Goal: Information Seeking & Learning: Learn about a topic

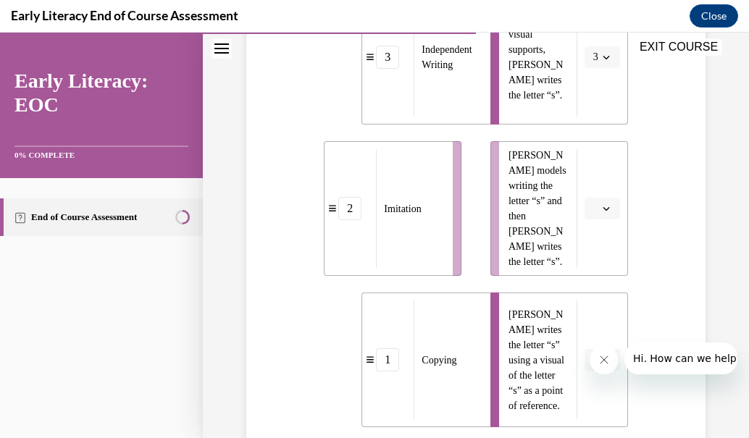
scroll to position [418, 0]
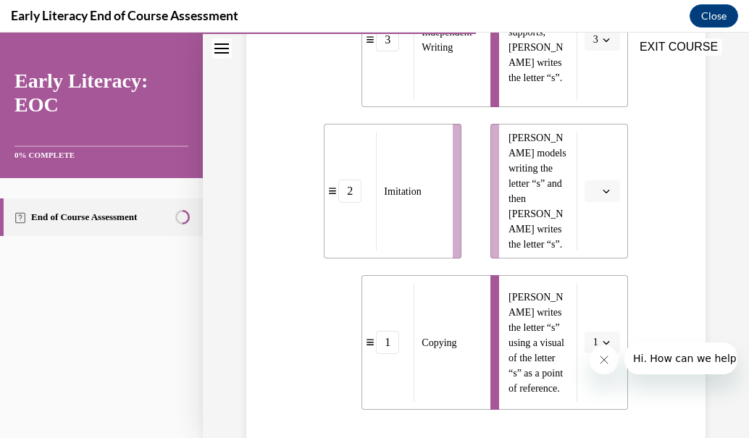
click at [601, 190] on span "button" at bounding box center [606, 191] width 10 height 10
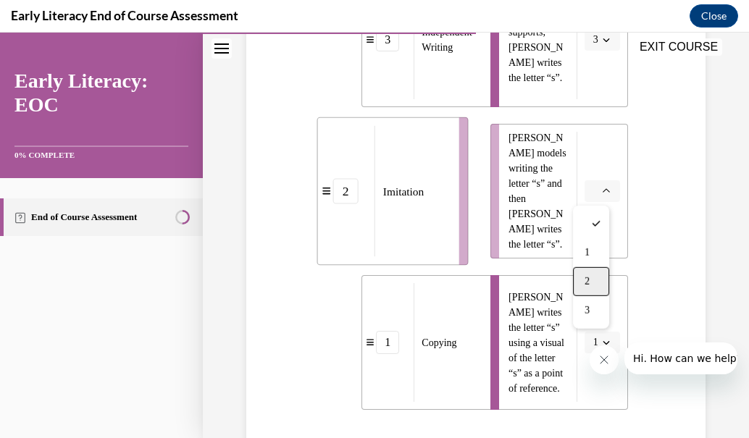
click at [585, 276] on span "2" at bounding box center [587, 282] width 5 height 12
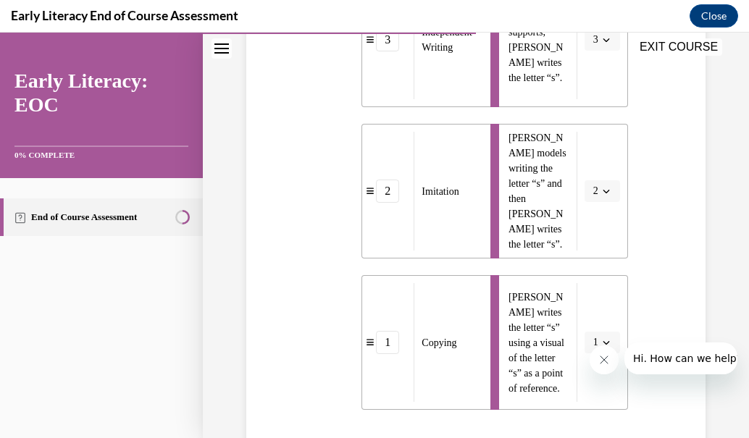
scroll to position [555, 0]
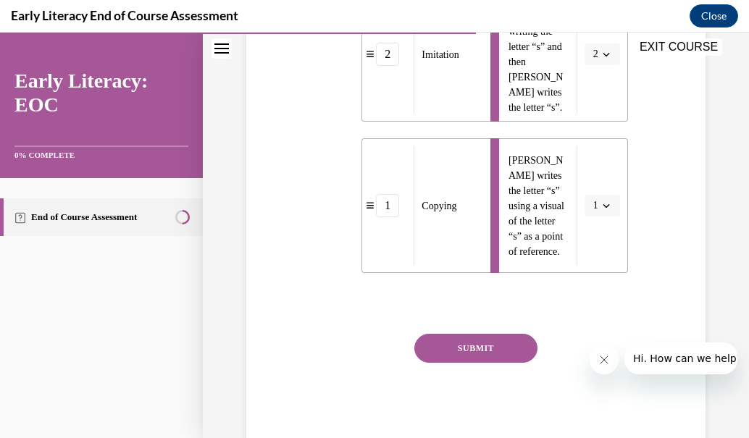
click at [493, 341] on button "SUBMIT" at bounding box center [475, 348] width 123 height 29
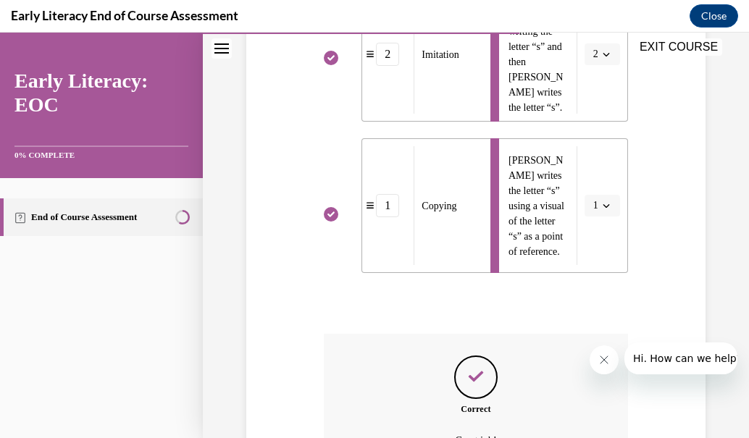
scroll to position [716, 0]
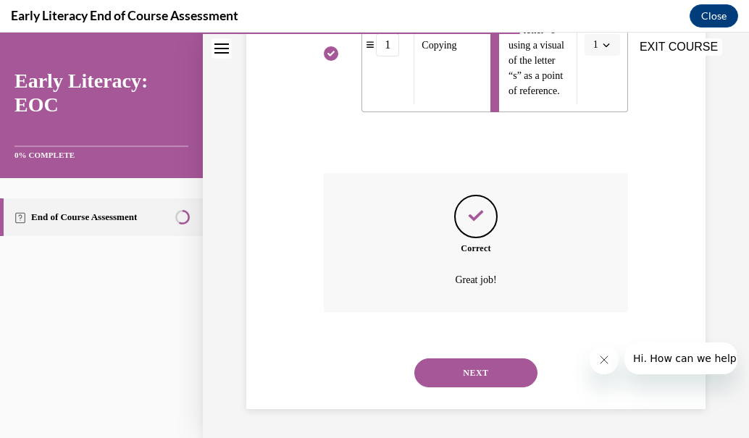
click at [501, 372] on button "NEXT" at bounding box center [475, 373] width 123 height 29
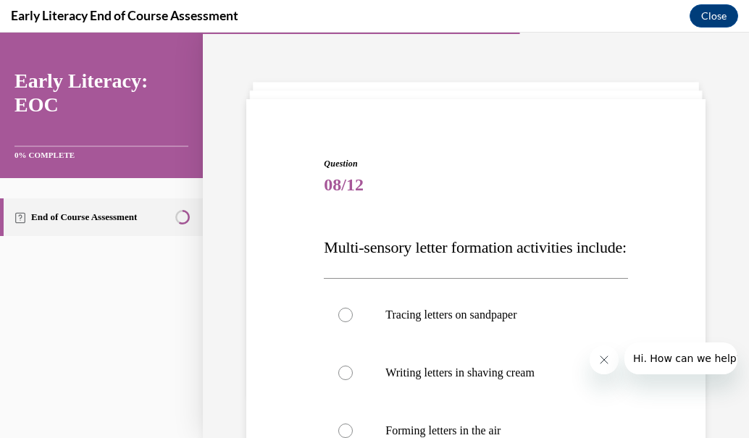
scroll to position [321, 0]
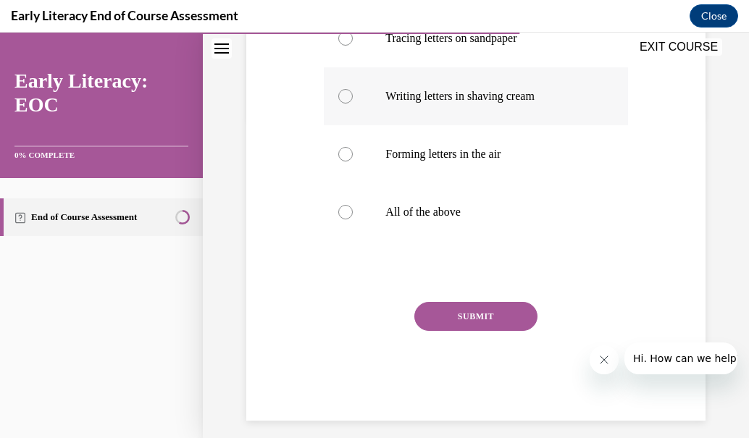
click at [344, 104] on div at bounding box center [345, 96] width 14 height 14
click at [338, 46] on div at bounding box center [345, 38] width 14 height 14
click at [341, 220] on div at bounding box center [345, 212] width 14 height 14
click at [462, 331] on button "SUBMIT" at bounding box center [475, 316] width 123 height 29
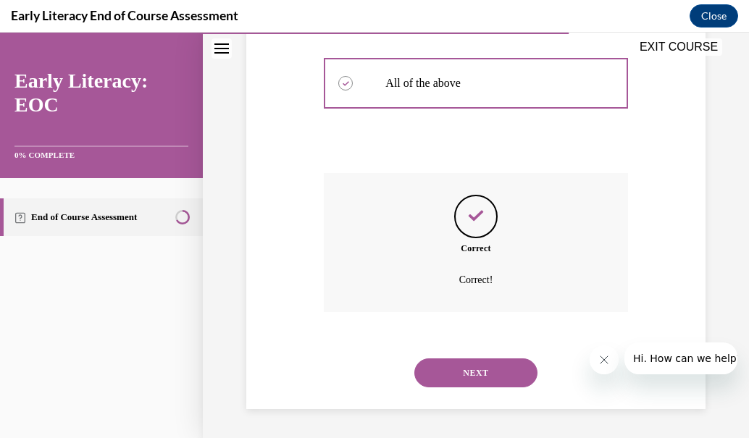
click at [477, 381] on button "NEXT" at bounding box center [475, 373] width 123 height 29
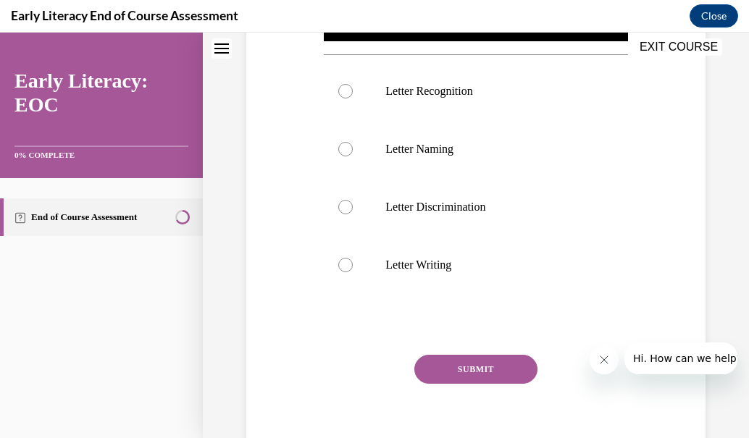
scroll to position [44, 0]
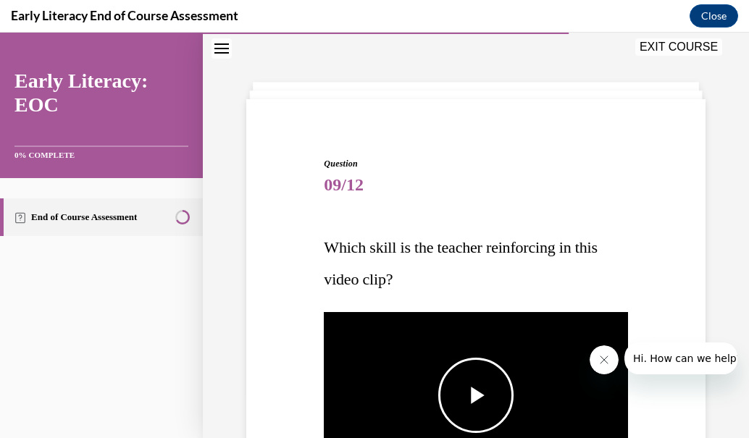
click at [476, 396] on span "Video player" at bounding box center [476, 396] width 0 height 0
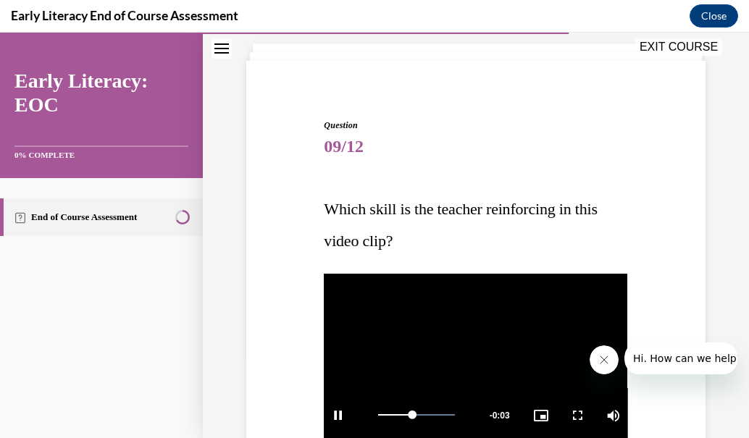
scroll to position [438, 0]
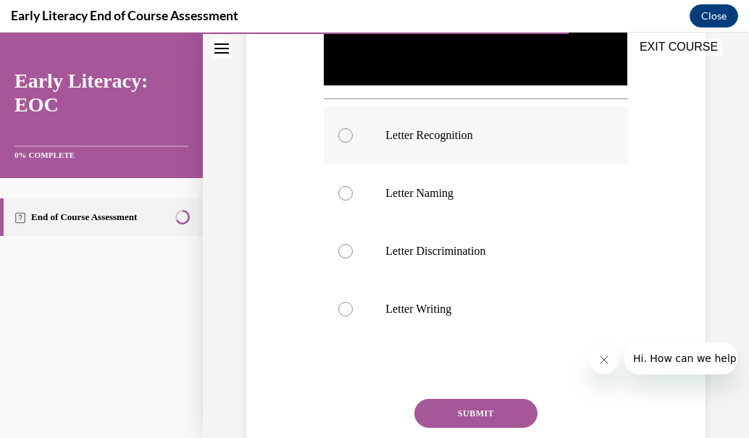
click at [350, 125] on div at bounding box center [476, 136] width 304 height 58
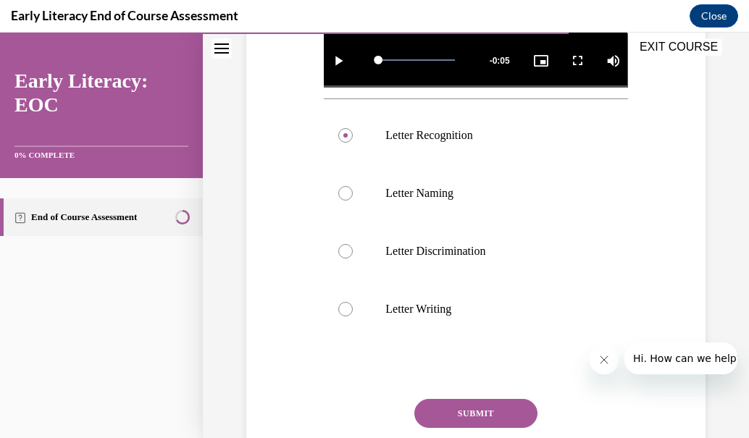
click at [459, 415] on button "SUBMIT" at bounding box center [475, 413] width 123 height 29
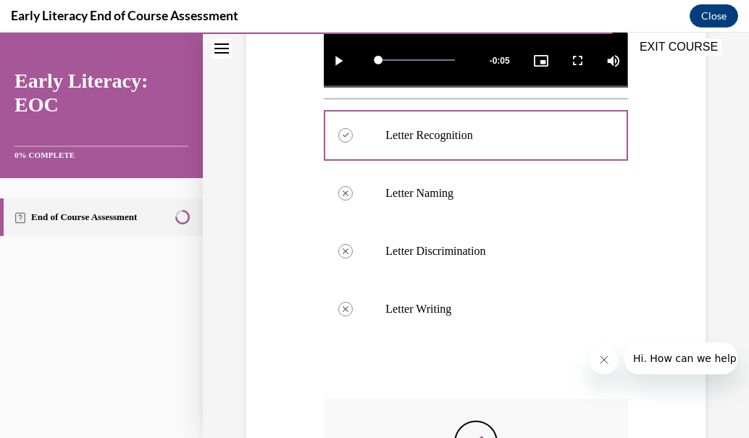
scroll to position [659, 0]
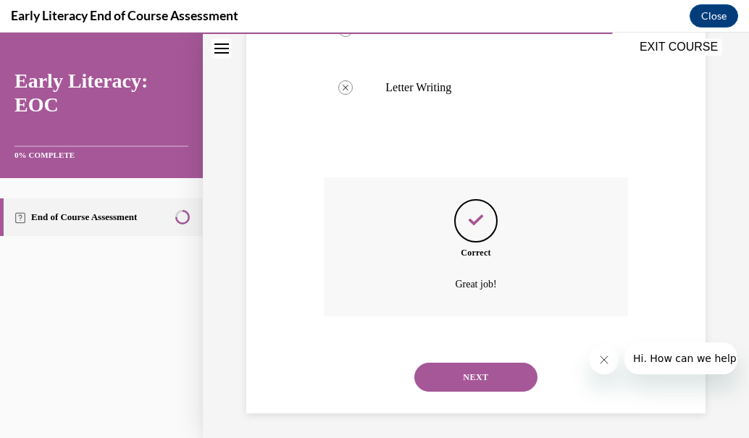
click at [480, 376] on button "NEXT" at bounding box center [475, 377] width 123 height 29
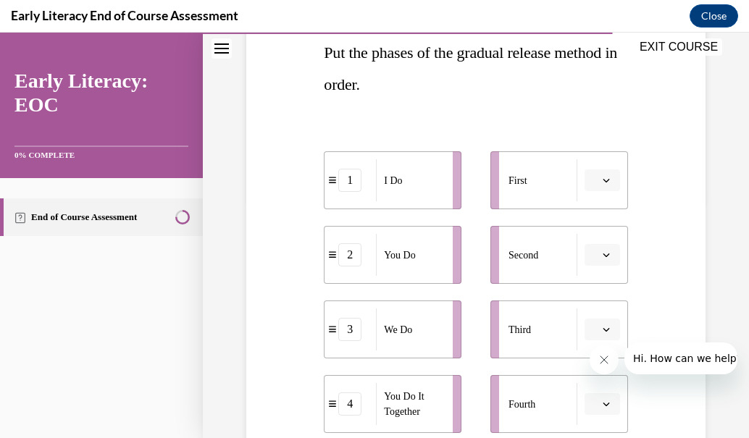
scroll to position [242, 0]
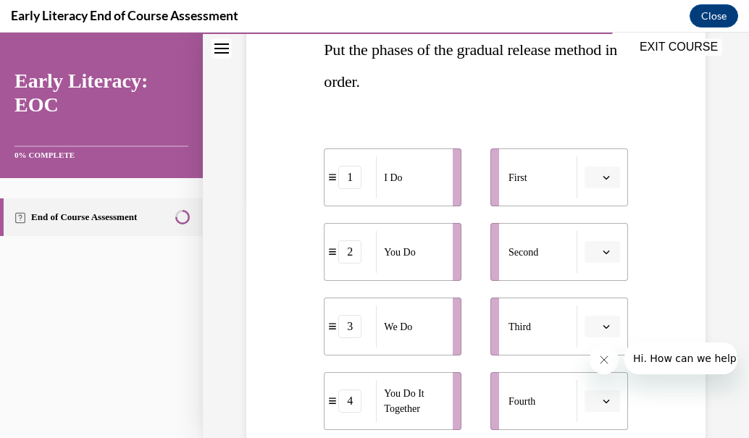
click at [603, 327] on icon "button" at bounding box center [606, 326] width 7 height 7
click at [588, 234] on span "2" at bounding box center [587, 236] width 5 height 12
click at [537, 327] on div "Third" at bounding box center [543, 327] width 69 height 42
click at [590, 332] on button "2" at bounding box center [603, 327] width 36 height 22
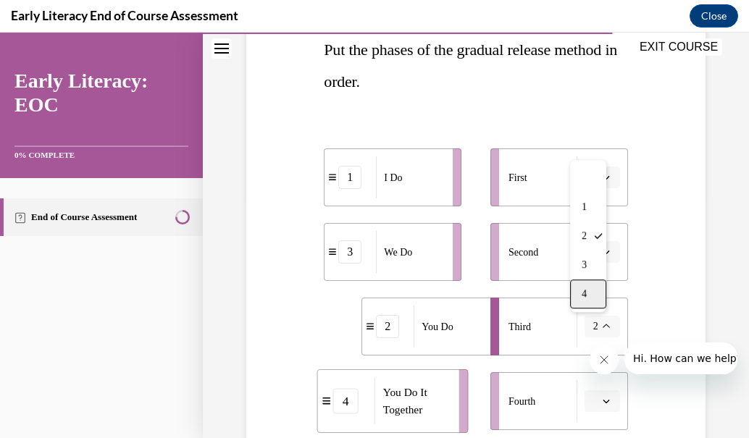
click at [579, 302] on div "4" at bounding box center [588, 294] width 36 height 29
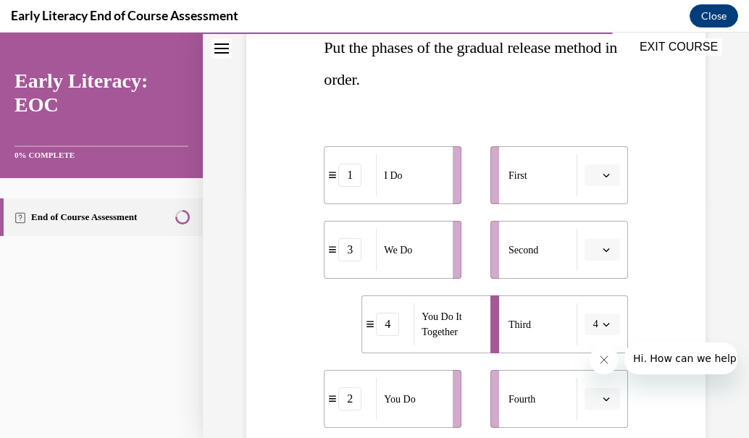
scroll to position [399, 0]
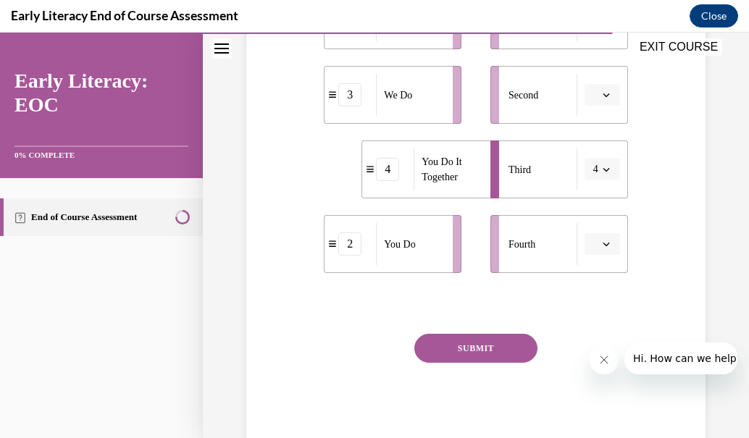
click at [504, 357] on button "SUBMIT" at bounding box center [475, 348] width 123 height 29
click at [602, 246] on span "button" at bounding box center [606, 244] width 10 height 10
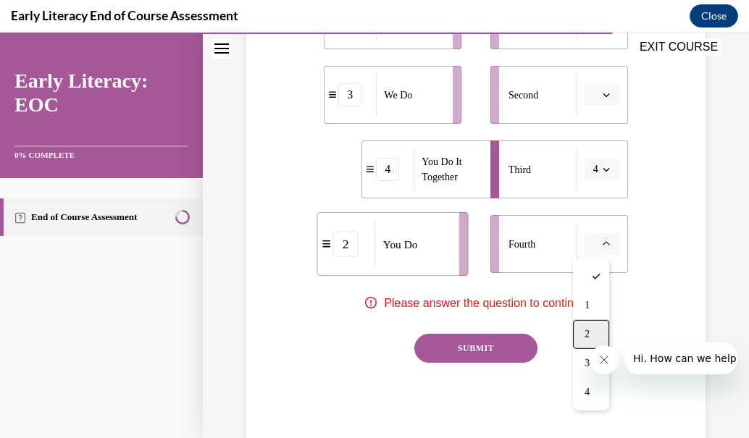
click at [591, 325] on div "2" at bounding box center [591, 334] width 36 height 29
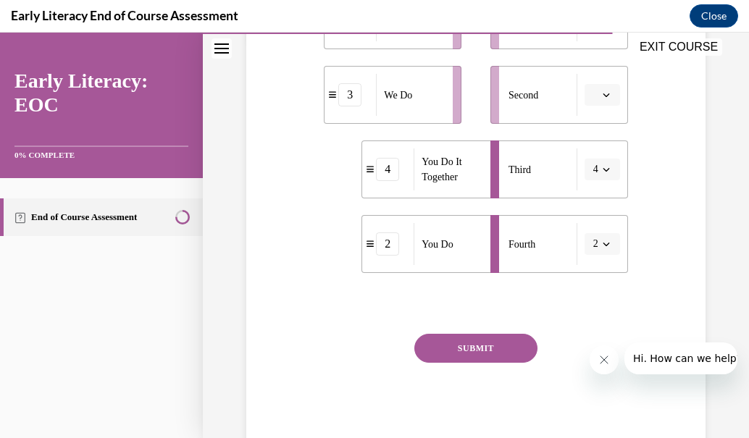
click at [601, 99] on span "button" at bounding box center [606, 95] width 10 height 10
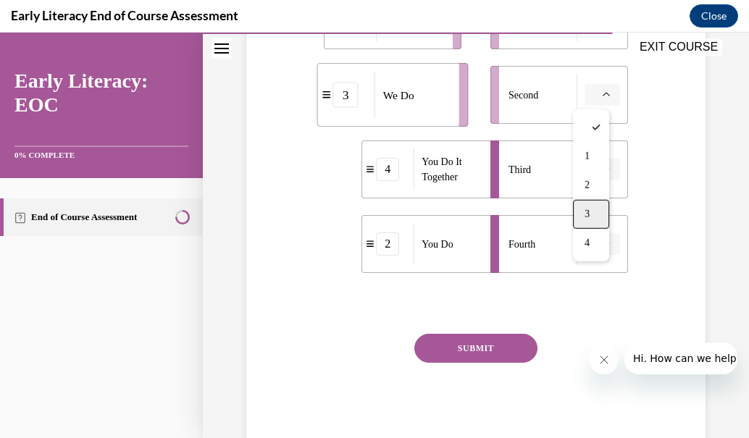
click at [601, 215] on div "3" at bounding box center [591, 214] width 36 height 29
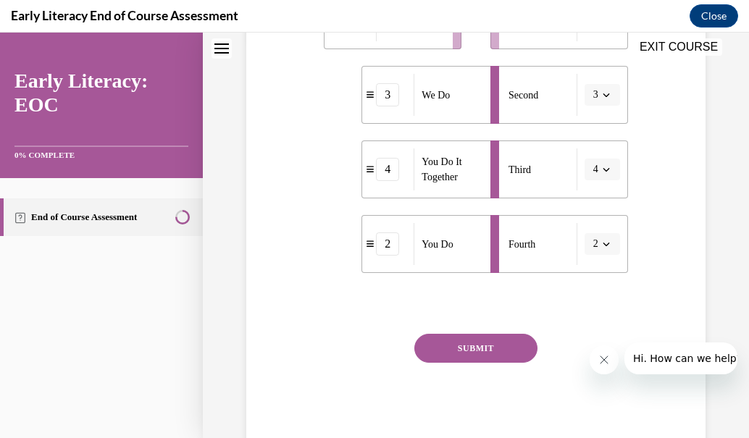
scroll to position [44, 0]
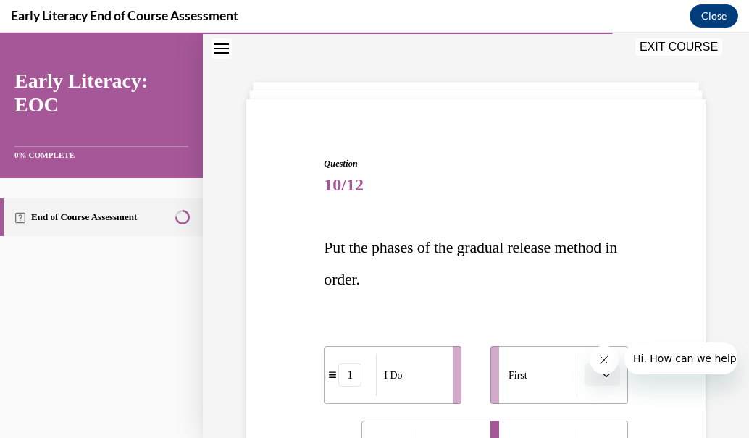
click at [593, 378] on span "Please select an option" at bounding box center [595, 375] width 5 height 14
click at [598, 262] on div "1" at bounding box center [591, 255] width 36 height 29
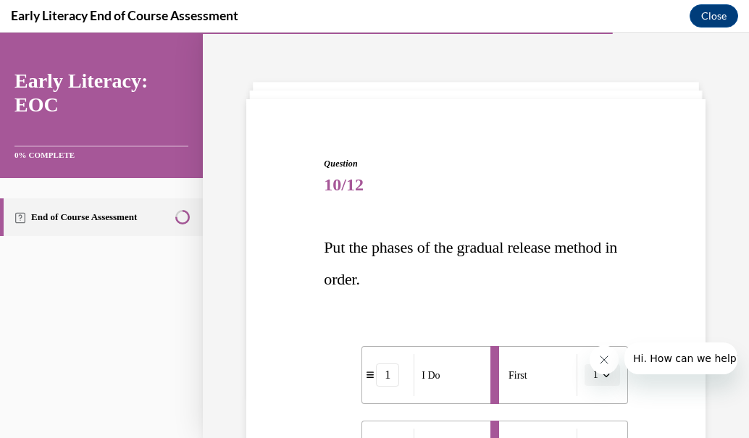
scroll to position [399, 0]
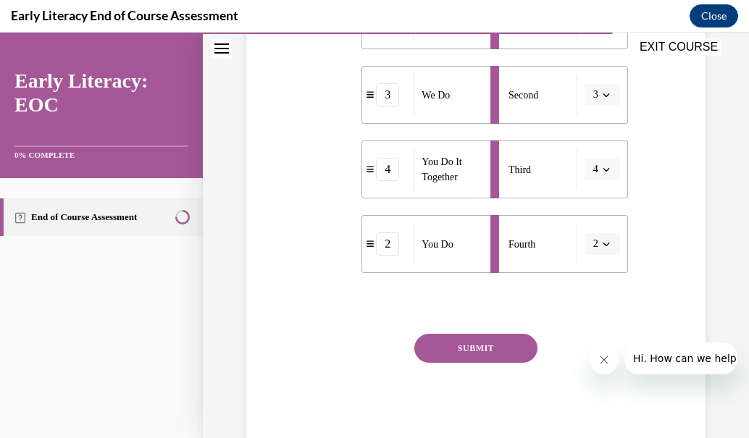
click at [603, 93] on icon "button" at bounding box center [606, 94] width 7 height 7
click at [595, 176] on div "2" at bounding box center [588, 185] width 36 height 29
click at [593, 101] on span "2" at bounding box center [595, 95] width 5 height 14
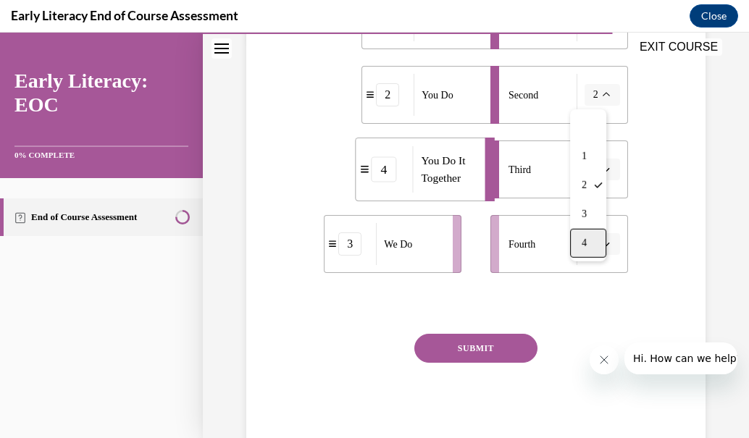
click at [593, 243] on div "4" at bounding box center [588, 243] width 36 height 29
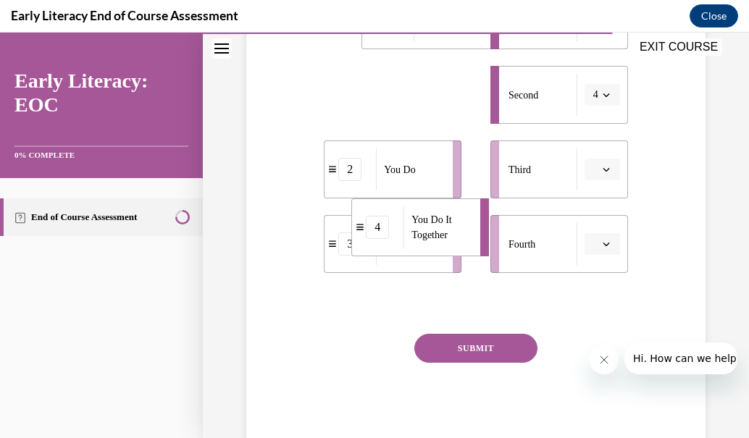
drag, startPoint x: 406, startPoint y: 300, endPoint x: 388, endPoint y: 444, distance: 145.3
click at [388, 438] on html "SKIP TO LESSON EXIT COURSE Early Literacy: EOC 0% COMPLETE End of Course Assess…" at bounding box center [374, 236] width 749 height 406
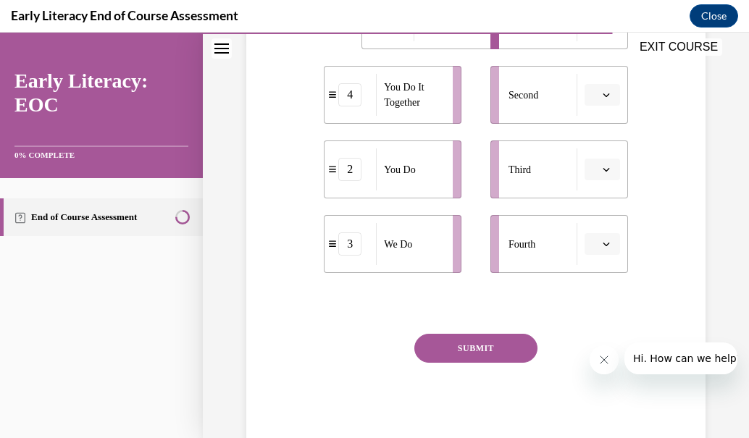
click at [603, 243] on icon "button" at bounding box center [606, 245] width 7 height 4
click at [595, 337] on div "2" at bounding box center [591, 334] width 36 height 29
click at [603, 172] on icon "button" at bounding box center [606, 169] width 7 height 7
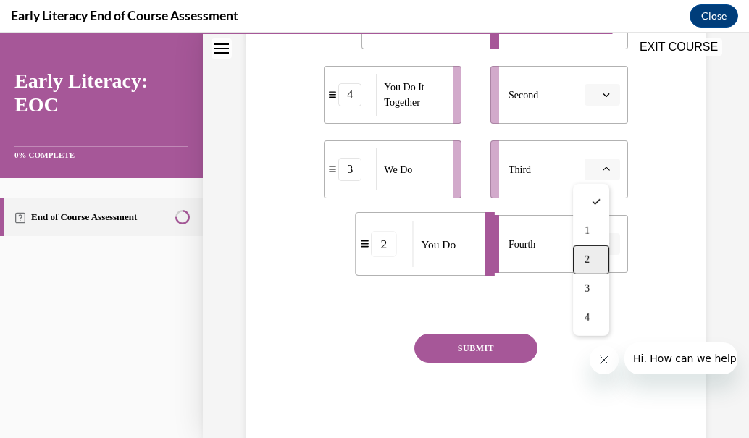
click at [597, 249] on div "2" at bounding box center [591, 260] width 36 height 29
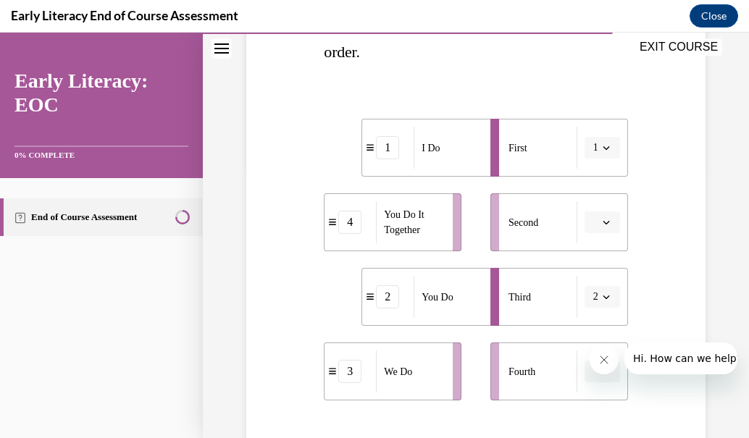
scroll to position [303, 0]
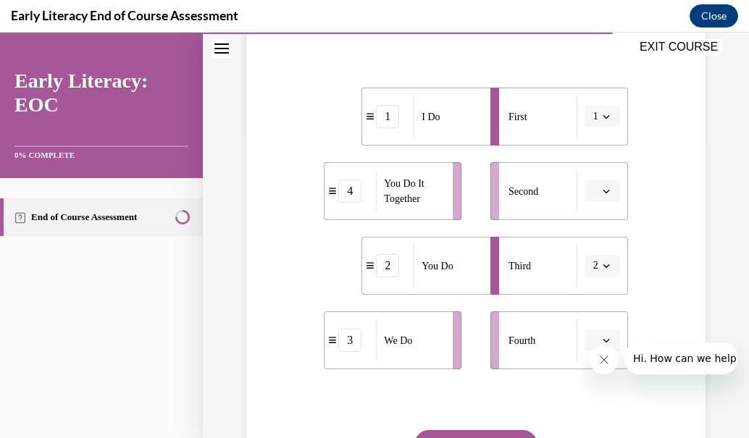
click at [591, 198] on button "button" at bounding box center [603, 191] width 36 height 22
click at [598, 302] on div "3" at bounding box center [591, 310] width 36 height 29
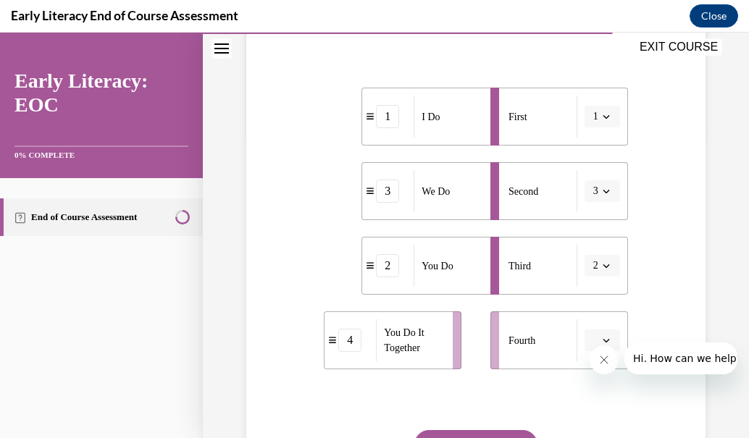
click at [603, 266] on icon "button" at bounding box center [606, 266] width 7 height 4
click at [531, 344] on span "Fourth" at bounding box center [522, 340] width 27 height 15
drag, startPoint x: 456, startPoint y: 275, endPoint x: 427, endPoint y: 375, distance: 104.8
click at [427, 375] on li "2 You Do" at bounding box center [404, 354] width 138 height 58
click at [603, 338] on icon "button" at bounding box center [606, 340] width 7 height 7
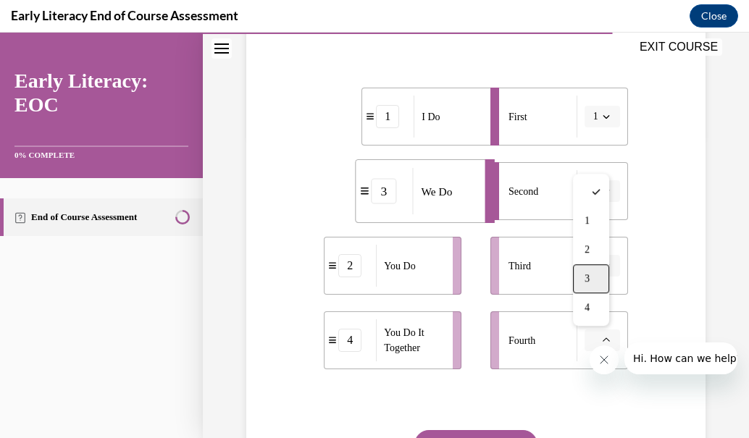
click at [594, 283] on div "3" at bounding box center [591, 278] width 36 height 29
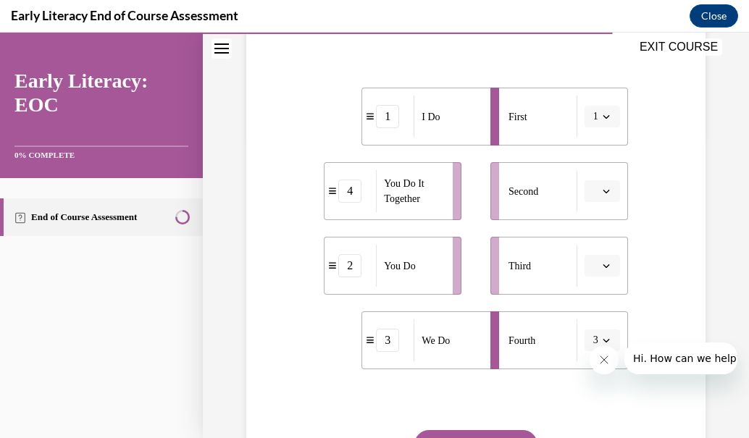
click at [591, 193] on button "button" at bounding box center [603, 191] width 36 height 22
click at [590, 302] on div "3" at bounding box center [591, 310] width 36 height 29
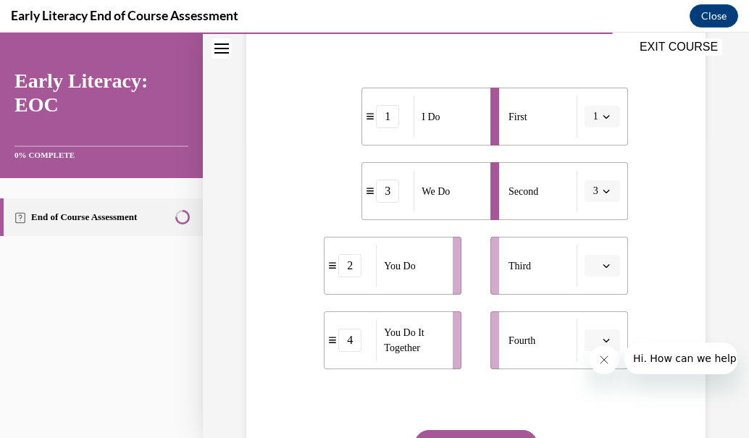
click at [593, 335] on span "Please select an option" at bounding box center [595, 340] width 5 height 14
click at [588, 274] on span "3" at bounding box center [587, 279] width 5 height 12
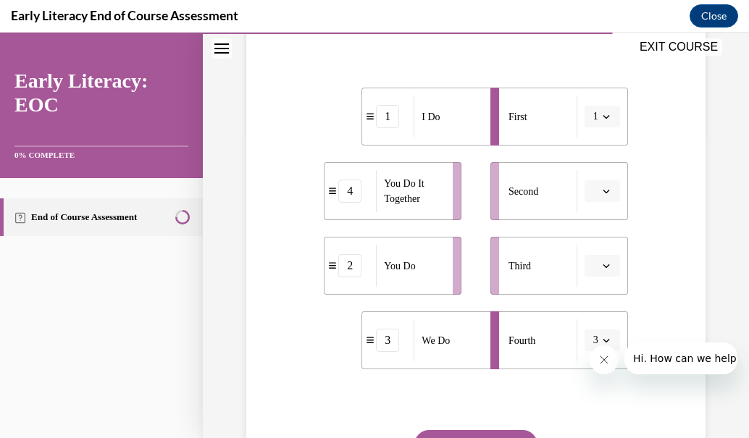
click at [354, 197] on div "4" at bounding box center [349, 191] width 23 height 23
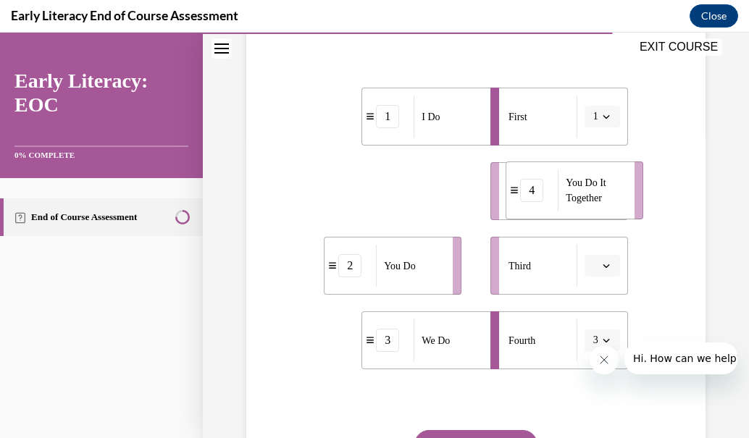
drag, startPoint x: 352, startPoint y: 196, endPoint x: 585, endPoint y: 188, distance: 233.4
click at [585, 188] on li "4 You Do It Together" at bounding box center [575, 191] width 138 height 58
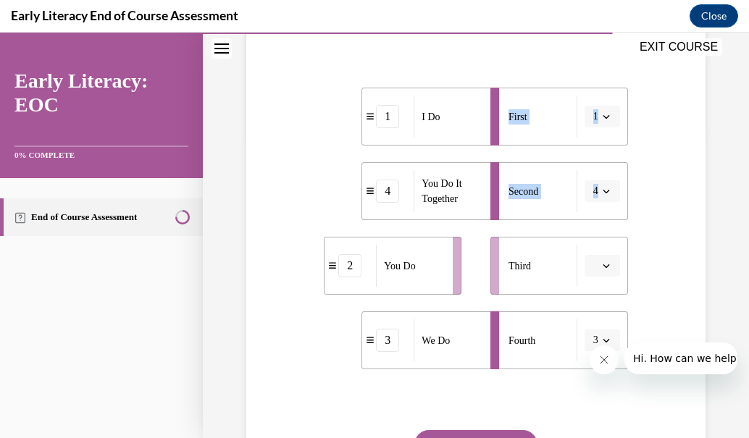
drag, startPoint x: 619, startPoint y: 192, endPoint x: 450, endPoint y: 184, distance: 169.7
click at [450, 184] on div "Question 10/12 Put the phases of the gradual release method in order. 1 I Do 4 …" at bounding box center [475, 213] width 311 height 672
click at [509, 197] on span "Second" at bounding box center [524, 191] width 30 height 15
click at [601, 259] on button "button" at bounding box center [603, 266] width 36 height 22
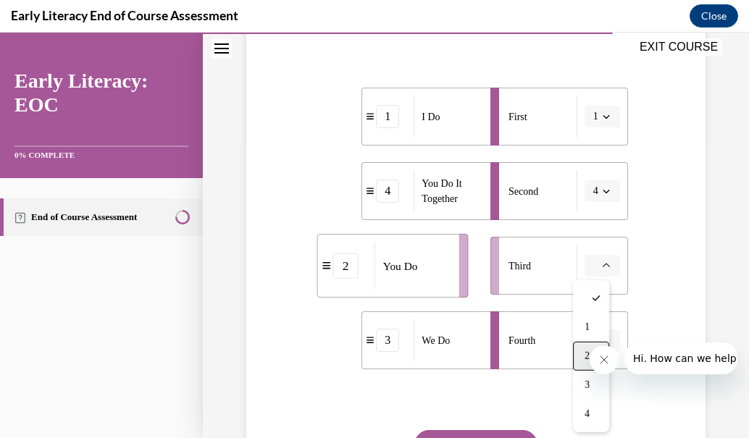
click at [583, 346] on div "2" at bounding box center [591, 356] width 36 height 29
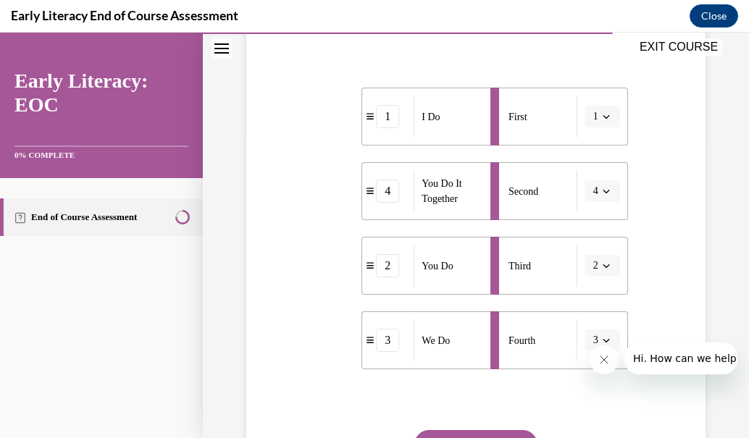
click at [585, 275] on button "2" at bounding box center [603, 266] width 36 height 22
drag, startPoint x: 528, startPoint y: 264, endPoint x: 527, endPoint y: 188, distance: 76.1
click at [527, 188] on ul "First 1 Second 4 Third 2 Fourth 3" at bounding box center [552, 229] width 152 height 282
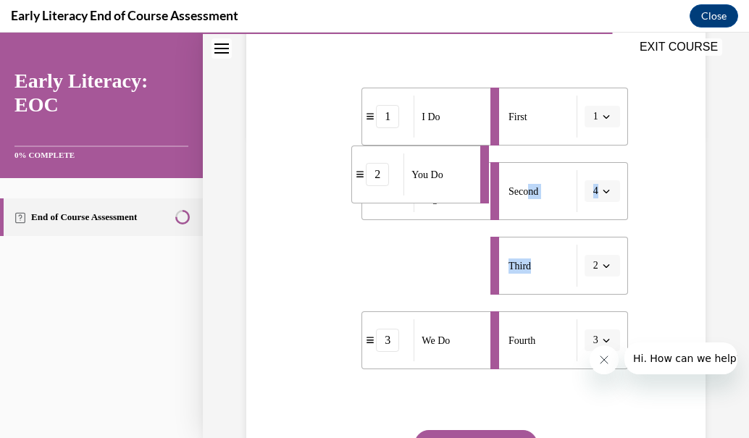
drag, startPoint x: 458, startPoint y: 267, endPoint x: 448, endPoint y: 175, distance: 91.9
click at [448, 175] on div "You Do" at bounding box center [437, 175] width 67 height 42
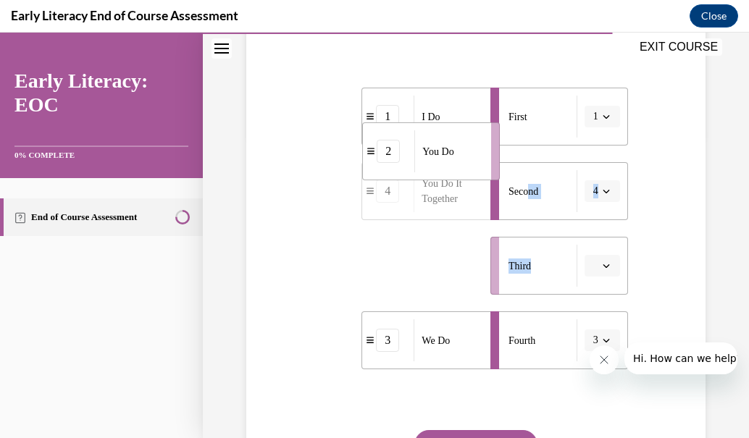
drag, startPoint x: 404, startPoint y: 275, endPoint x: 448, endPoint y: 109, distance: 172.6
click at [448, 109] on ul "1 I Do 4 You Do It Together 2 You Do 3 We Do" at bounding box center [400, 229] width 152 height 282
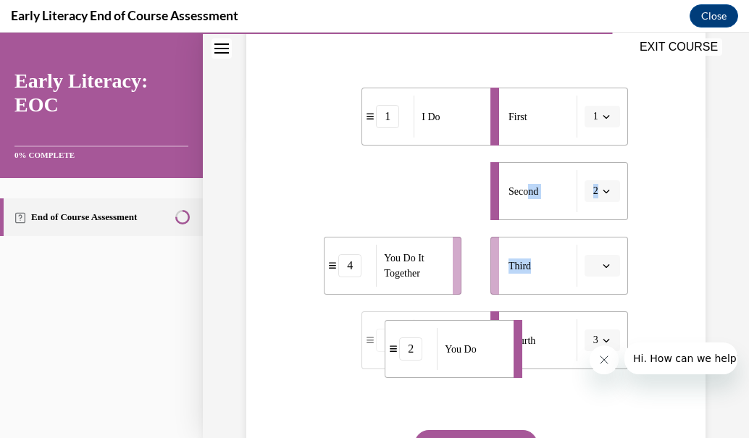
drag, startPoint x: 451, startPoint y: 199, endPoint x: 475, endPoint y: 357, distance: 159.6
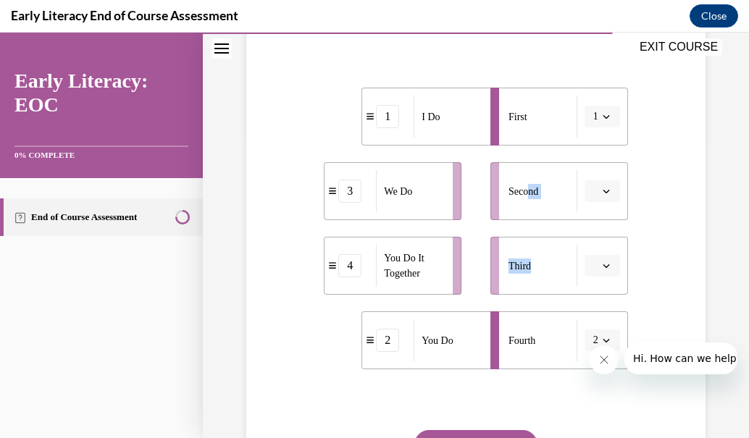
click at [497, 433] on button "SUBMIT" at bounding box center [475, 444] width 123 height 29
click at [596, 272] on button "button" at bounding box center [603, 266] width 36 height 22
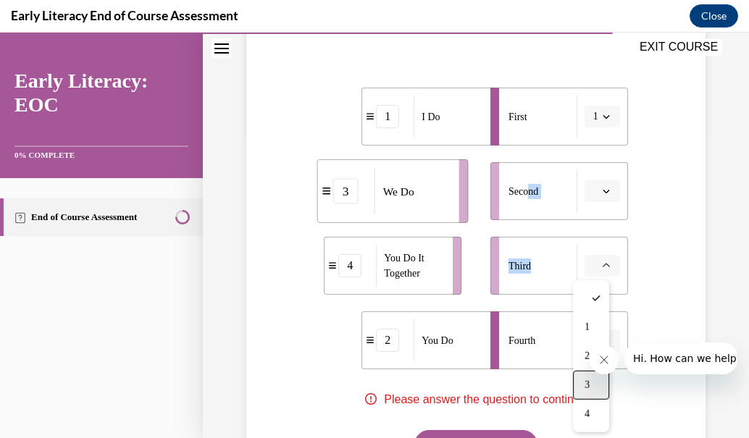
click at [590, 380] on span "3" at bounding box center [587, 386] width 5 height 12
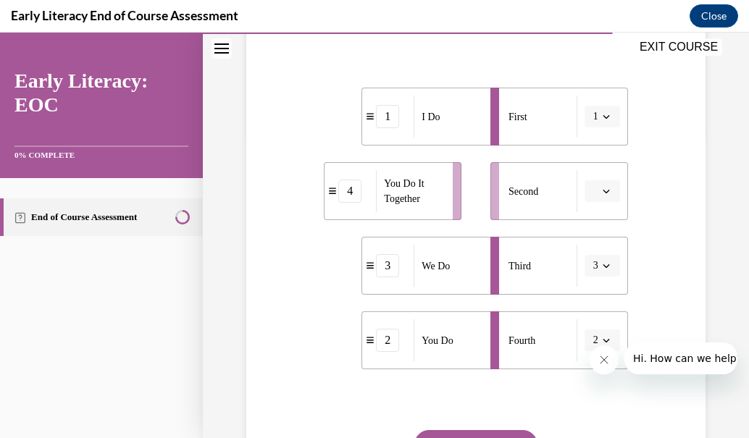
click at [601, 193] on span "button" at bounding box center [606, 191] width 10 height 10
click at [596, 283] on div "2" at bounding box center [591, 281] width 36 height 29
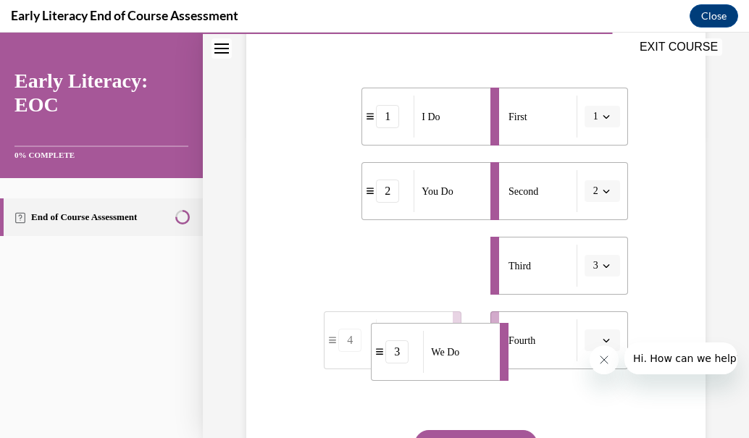
drag, startPoint x: 448, startPoint y: 270, endPoint x: 462, endPoint y: 384, distance: 115.3
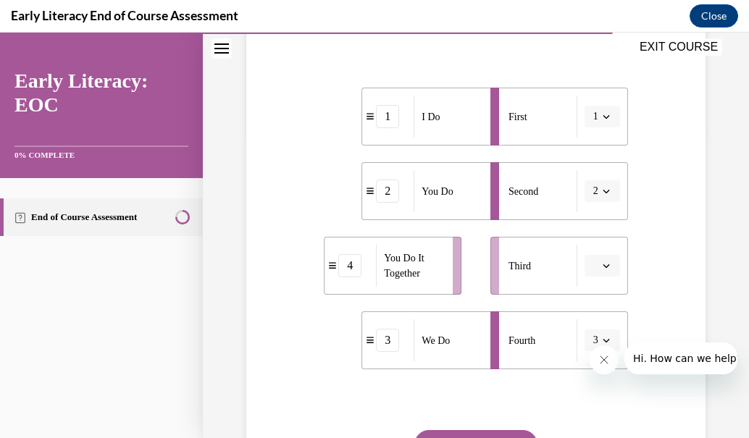
click at [603, 267] on icon "button" at bounding box center [606, 266] width 7 height 4
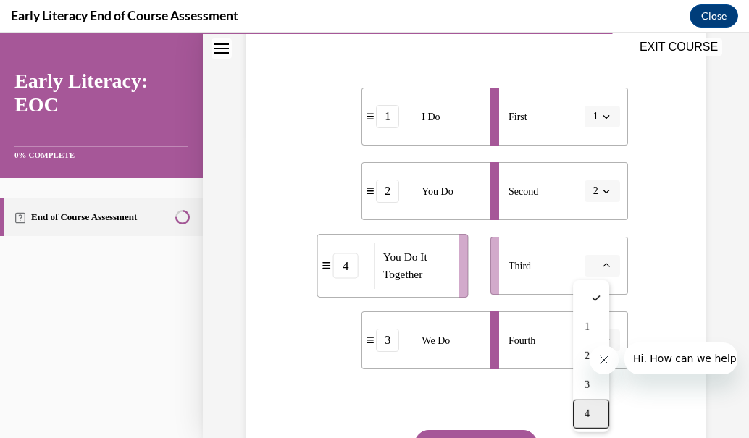
click at [587, 410] on span "4" at bounding box center [587, 415] width 5 height 12
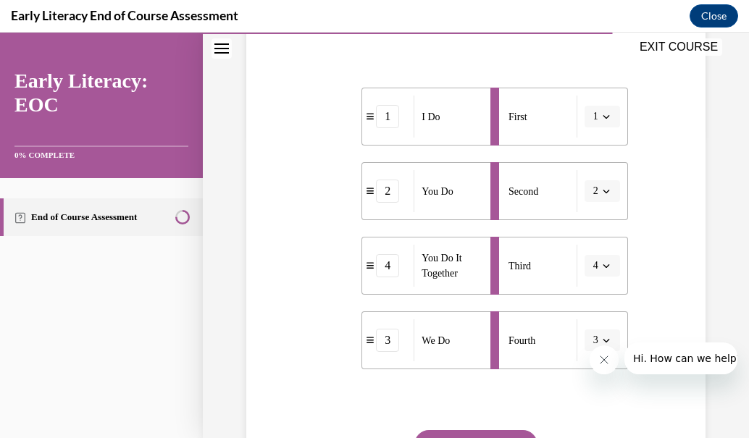
click at [474, 436] on button "SUBMIT" at bounding box center [475, 444] width 123 height 29
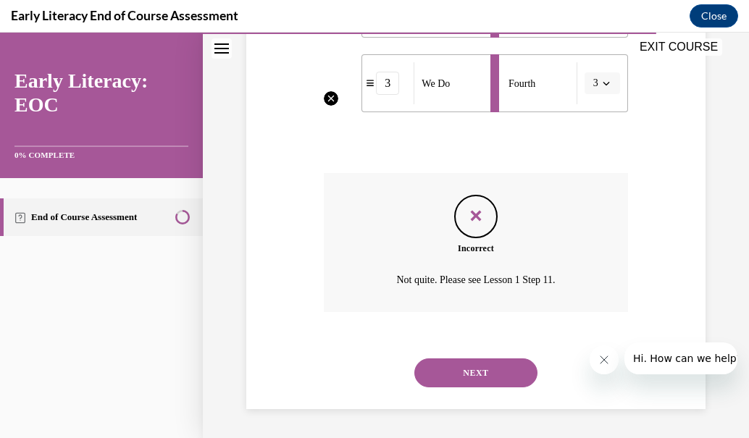
click at [506, 372] on button "NEXT" at bounding box center [475, 373] width 123 height 29
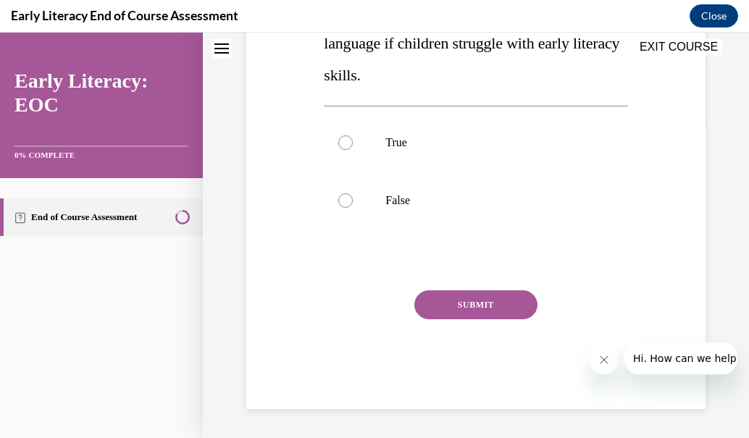
scroll to position [44, 0]
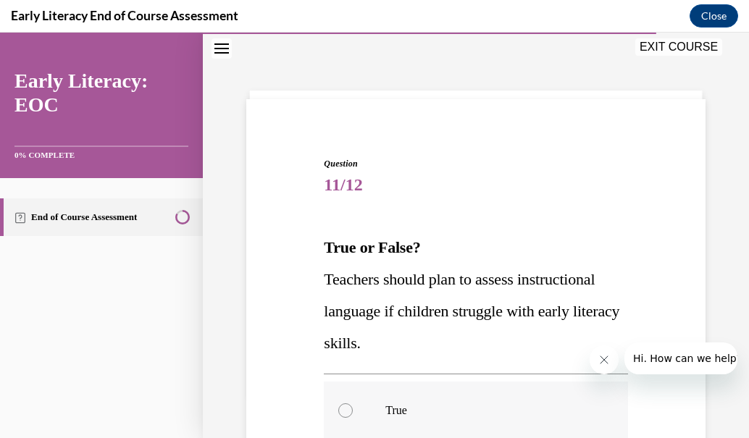
click at [359, 402] on div at bounding box center [476, 411] width 304 height 58
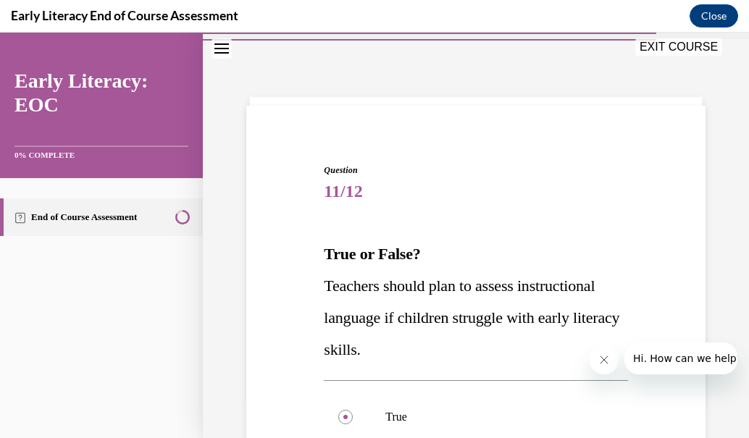
scroll to position [269, 0]
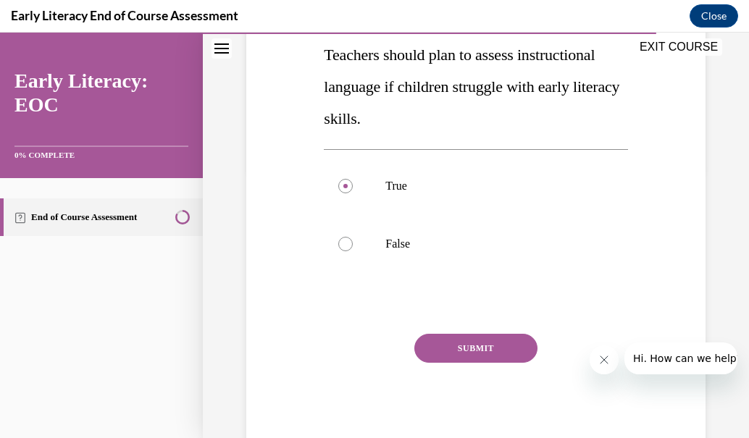
click at [488, 354] on button "SUBMIT" at bounding box center [475, 348] width 123 height 29
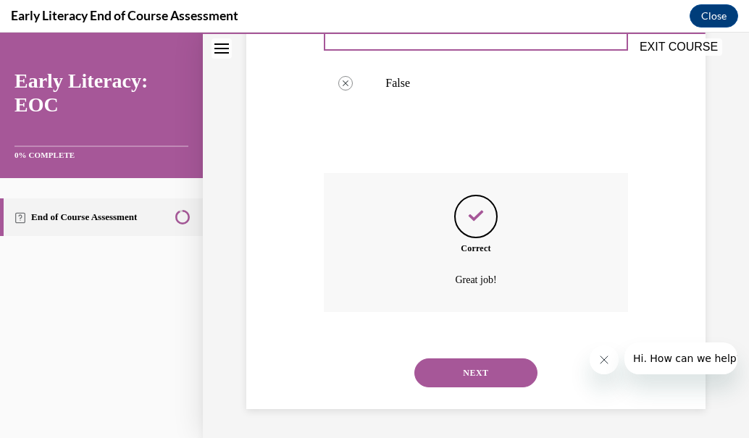
click at [484, 377] on button "NEXT" at bounding box center [475, 373] width 123 height 29
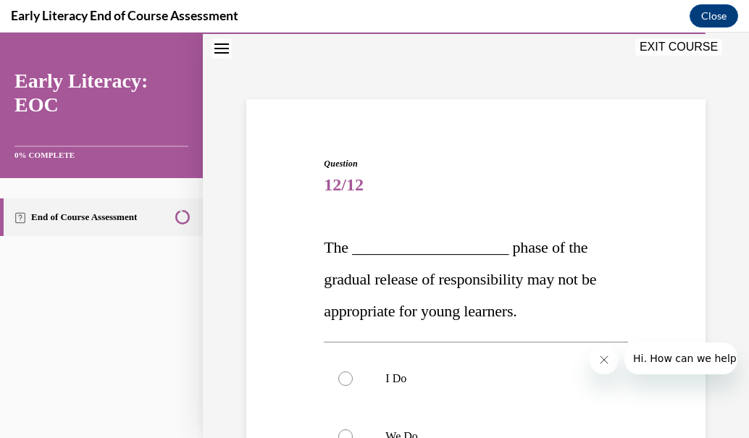
scroll to position [353, 0]
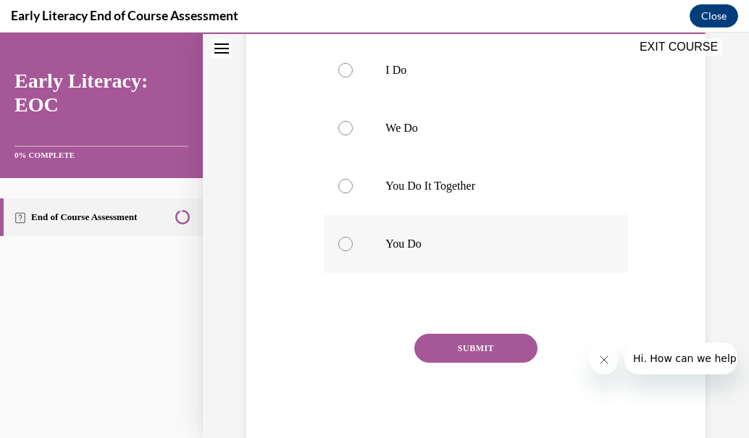
click at [401, 252] on div at bounding box center [476, 244] width 304 height 58
click at [462, 346] on button "SUBMIT" at bounding box center [475, 348] width 123 height 29
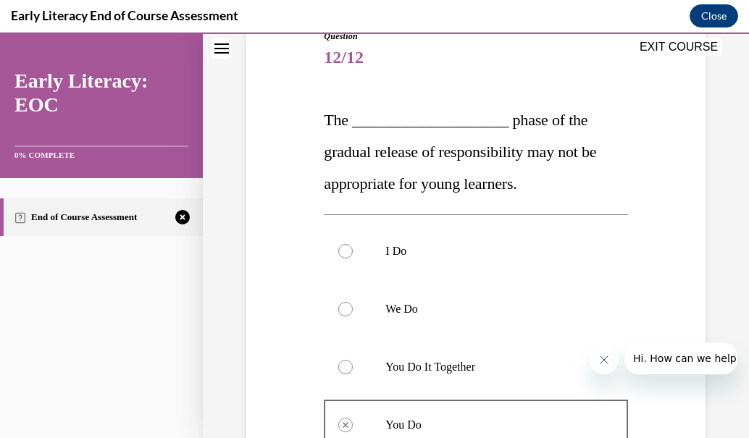
scroll to position [204, 0]
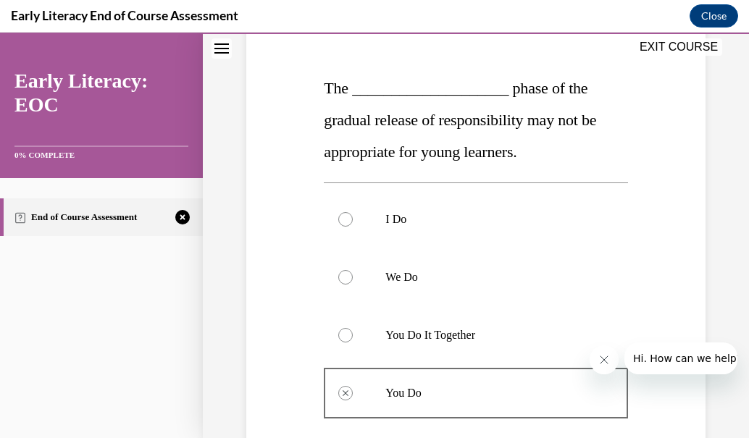
click at [389, 342] on p "You Do It Together" at bounding box center [488, 335] width 206 height 14
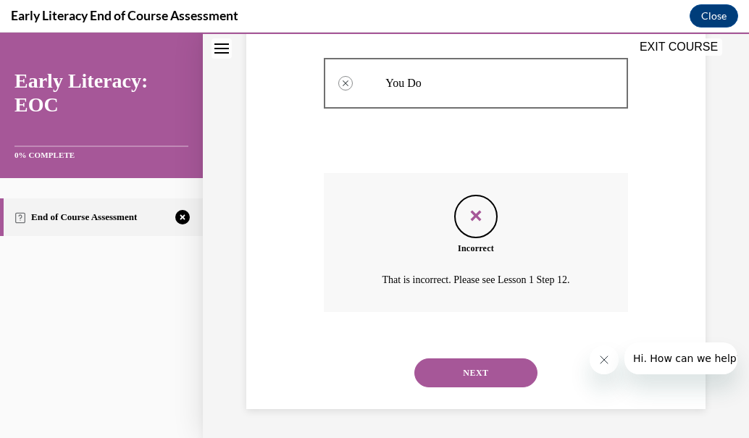
click at [517, 373] on button "NEXT" at bounding box center [475, 373] width 123 height 29
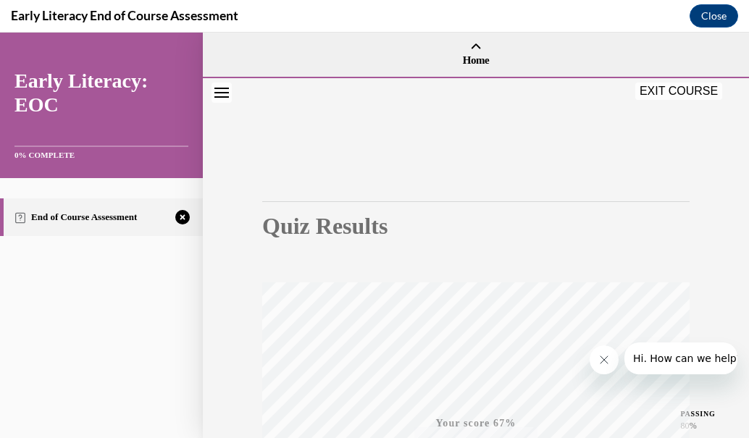
scroll to position [337, 0]
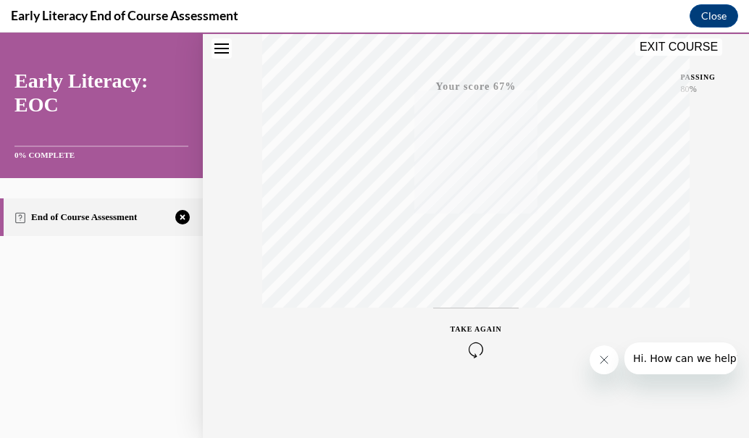
click at [467, 351] on icon "button" at bounding box center [476, 350] width 51 height 16
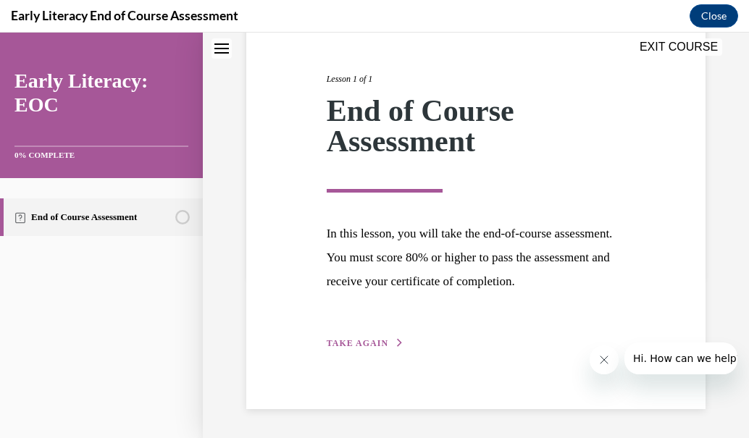
scroll to position [162, 0]
click at [349, 341] on span "TAKE AGAIN" at bounding box center [358, 344] width 62 height 10
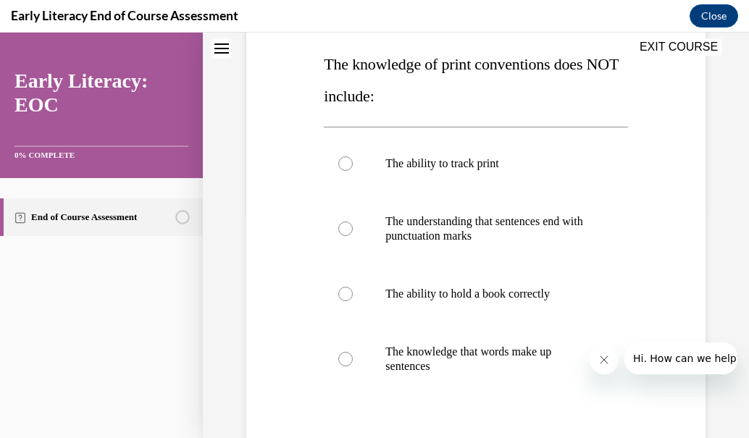
scroll to position [225, 0]
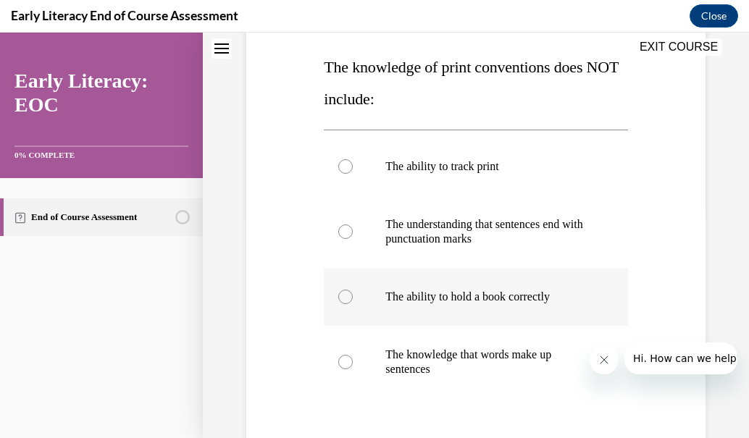
click at [347, 306] on div at bounding box center [476, 297] width 304 height 58
click at [345, 359] on div at bounding box center [345, 362] width 14 height 14
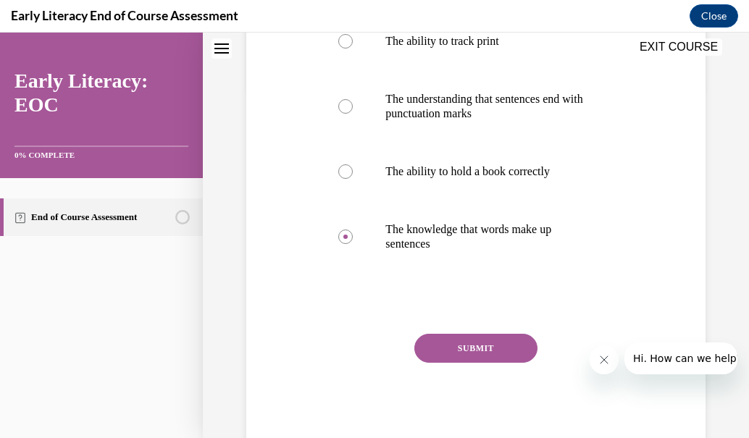
click at [504, 354] on button "SUBMIT" at bounding box center [475, 348] width 123 height 29
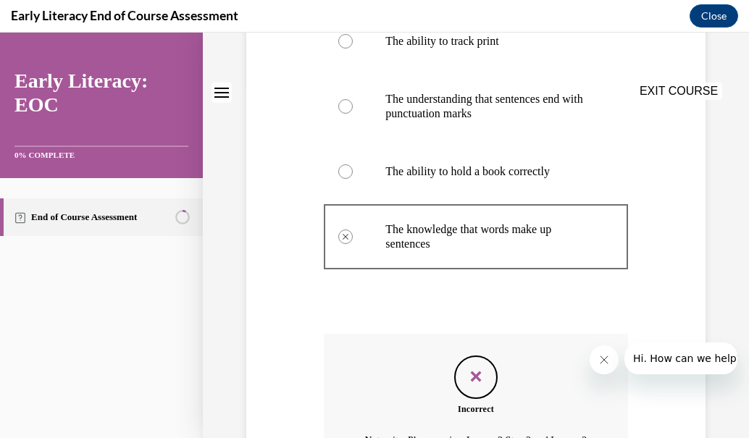
scroll to position [0, 0]
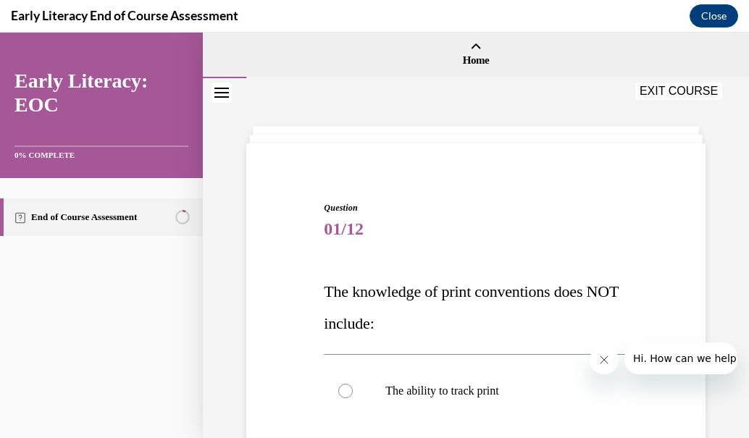
click at [481, 388] on p "The ability to track print" at bounding box center [488, 391] width 206 height 14
click at [344, 390] on div at bounding box center [345, 391] width 14 height 14
click at [341, 394] on div at bounding box center [345, 391] width 14 height 14
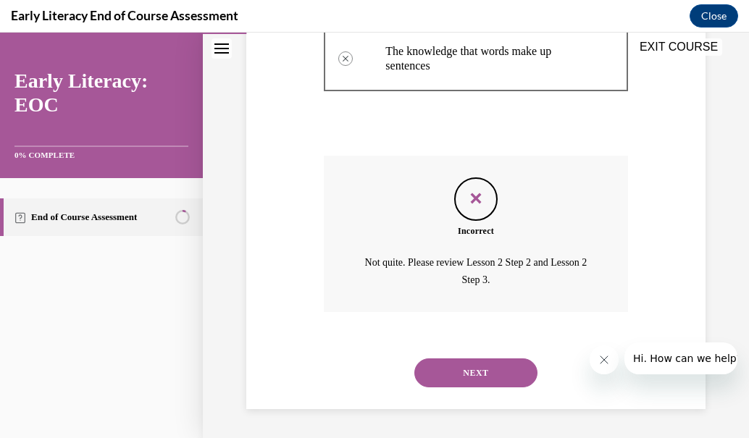
click at [495, 375] on button "NEXT" at bounding box center [475, 373] width 123 height 29
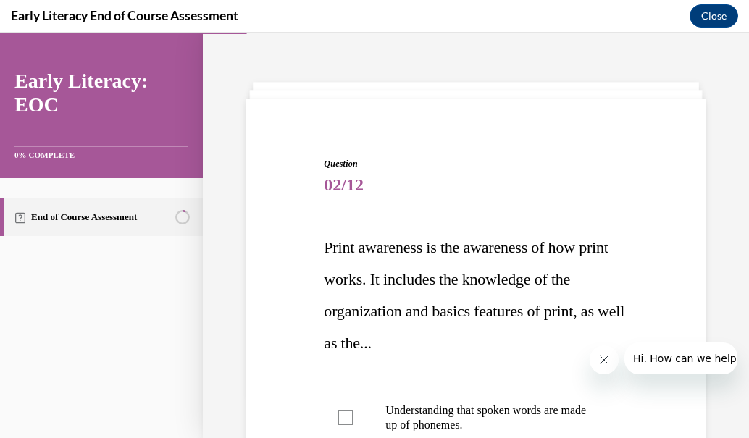
scroll to position [370, 0]
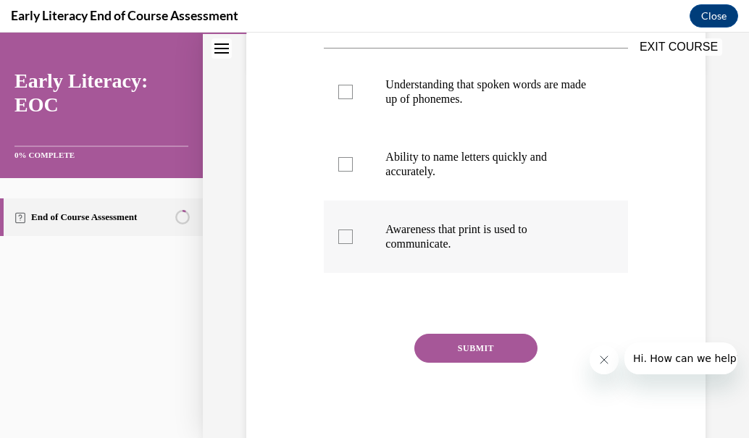
click at [348, 236] on div at bounding box center [345, 237] width 14 height 14
click at [480, 354] on button "SUBMIT" at bounding box center [475, 348] width 123 height 29
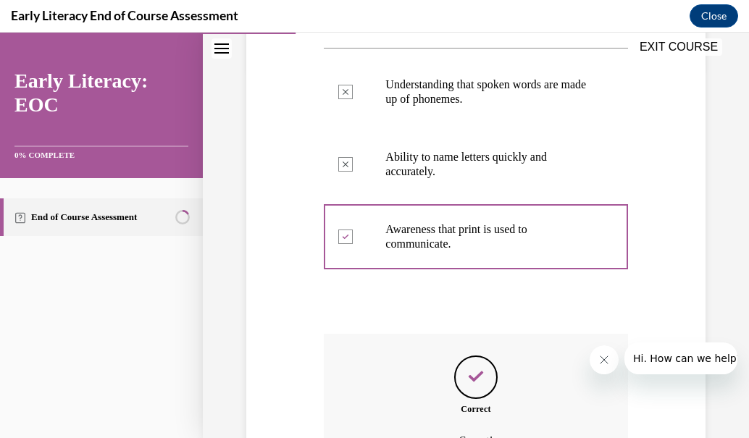
scroll to position [531, 0]
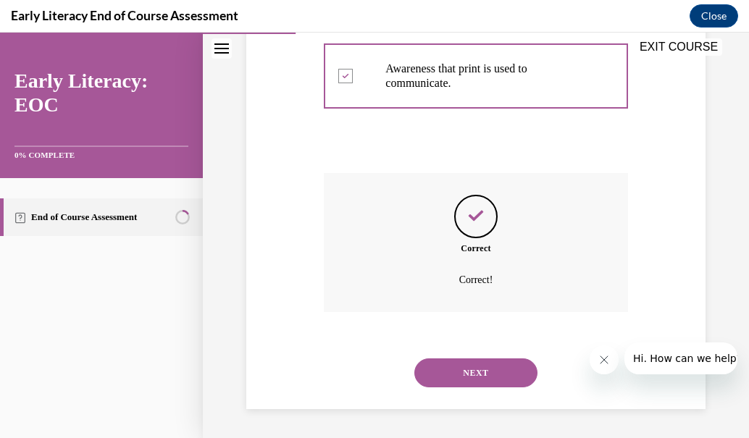
click at [517, 372] on button "NEXT" at bounding box center [475, 373] width 123 height 29
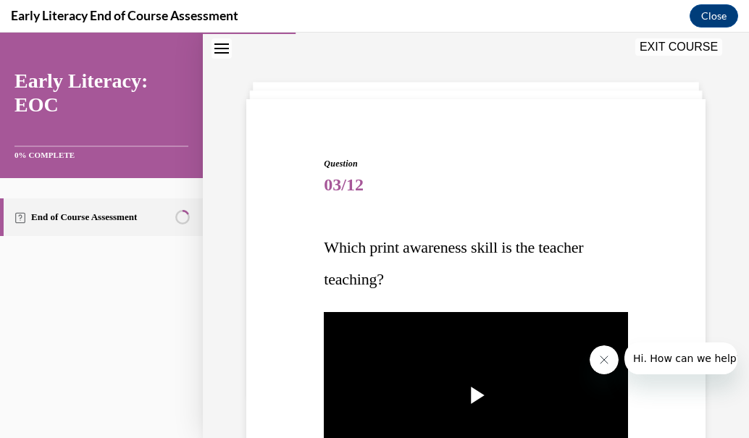
scroll to position [399, 0]
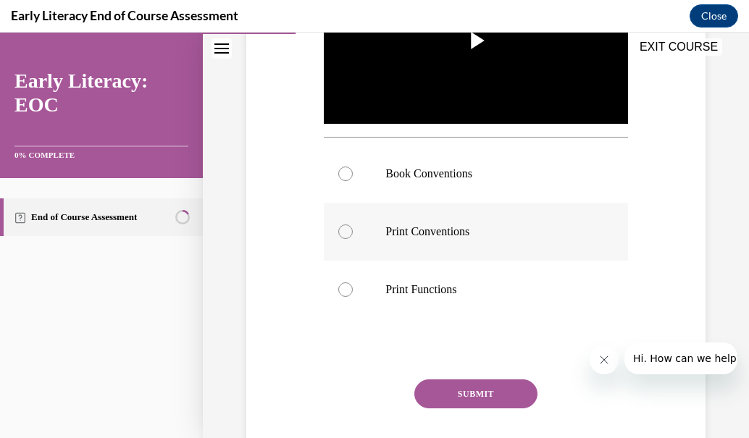
click at [343, 225] on div at bounding box center [345, 232] width 14 height 14
click at [460, 380] on button "SUBMIT" at bounding box center [475, 394] width 123 height 29
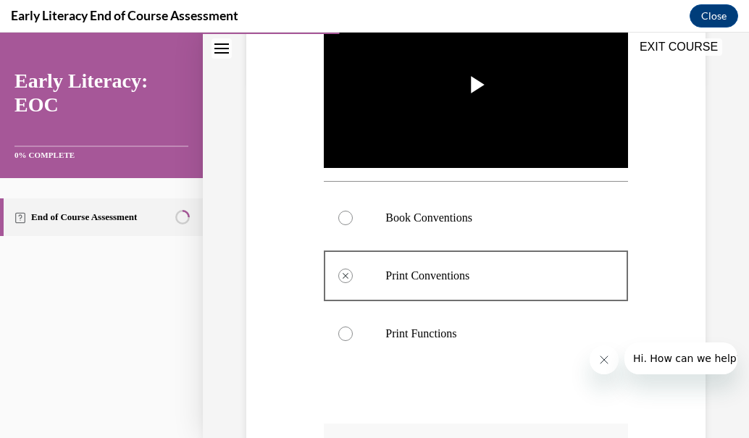
scroll to position [601, 0]
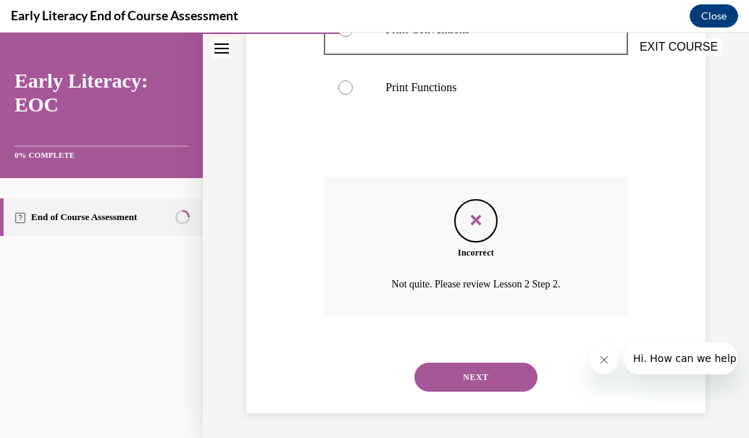
click at [517, 374] on button "NEXT" at bounding box center [475, 377] width 123 height 29
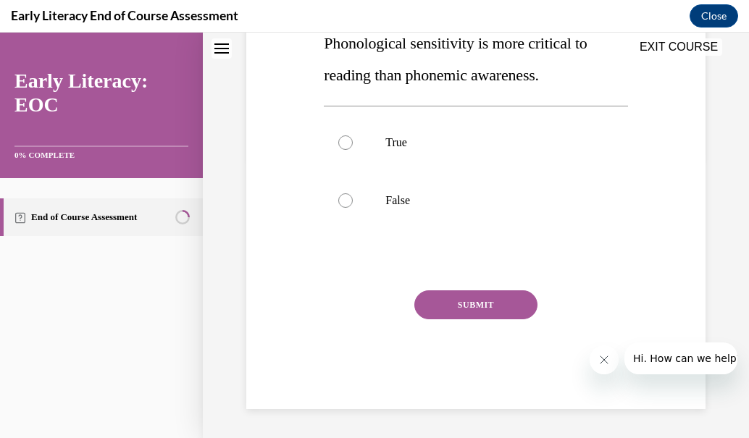
scroll to position [44, 0]
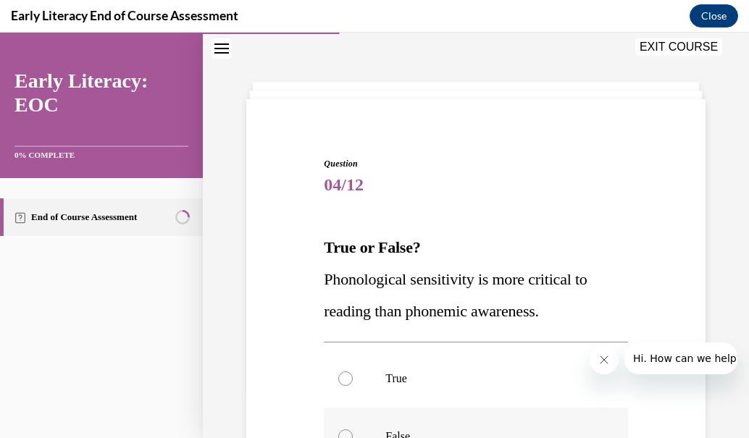
click at [351, 424] on div at bounding box center [476, 437] width 304 height 58
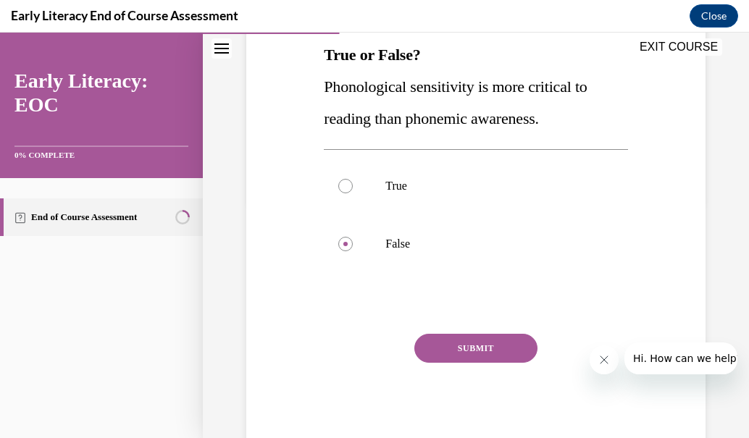
click at [511, 359] on button "SUBMIT" at bounding box center [475, 348] width 123 height 29
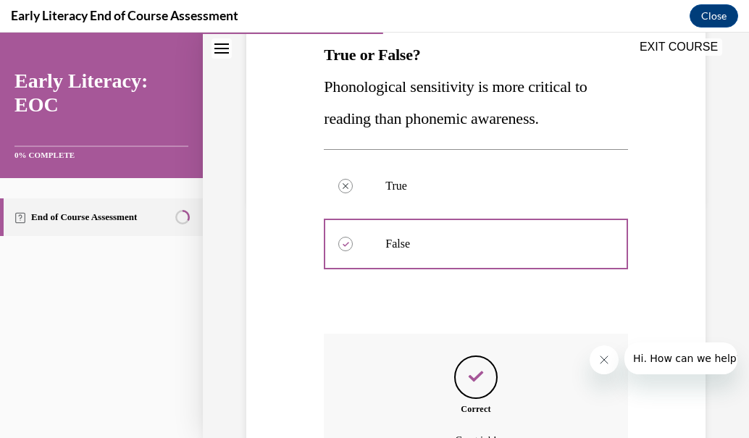
scroll to position [398, 0]
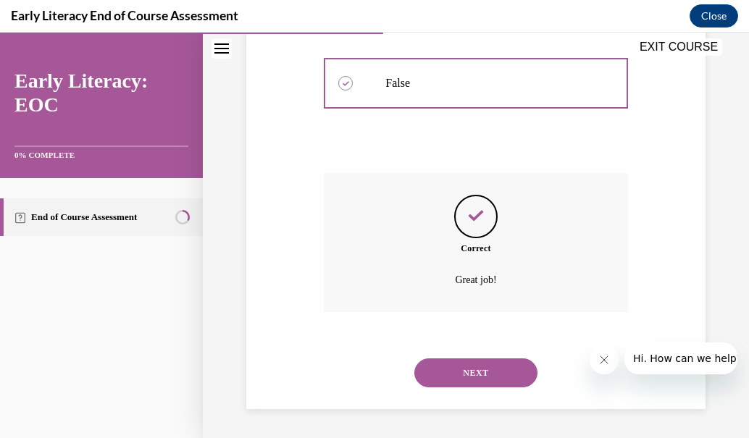
click at [480, 361] on button "NEXT" at bounding box center [475, 373] width 123 height 29
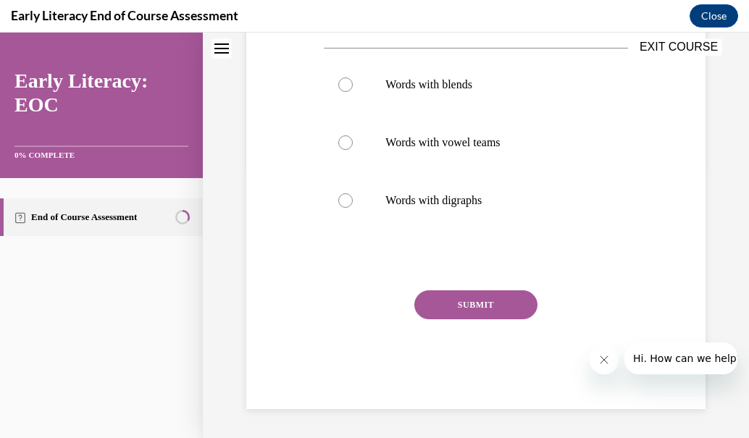
scroll to position [44, 0]
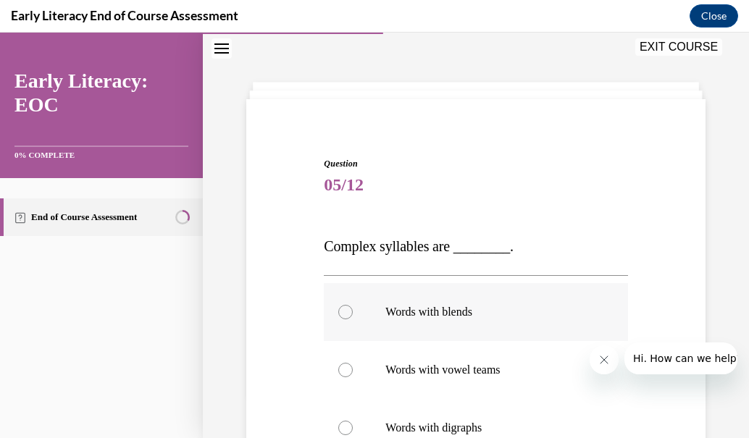
click at [431, 314] on p "Words with blends" at bounding box center [488, 312] width 206 height 14
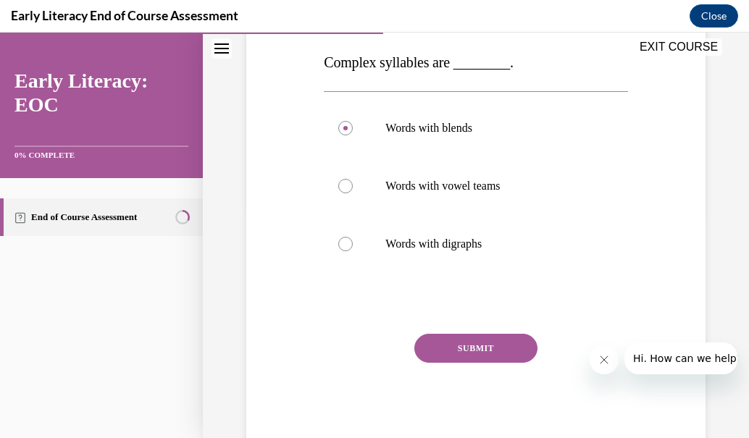
click at [490, 351] on button "SUBMIT" at bounding box center [475, 348] width 123 height 29
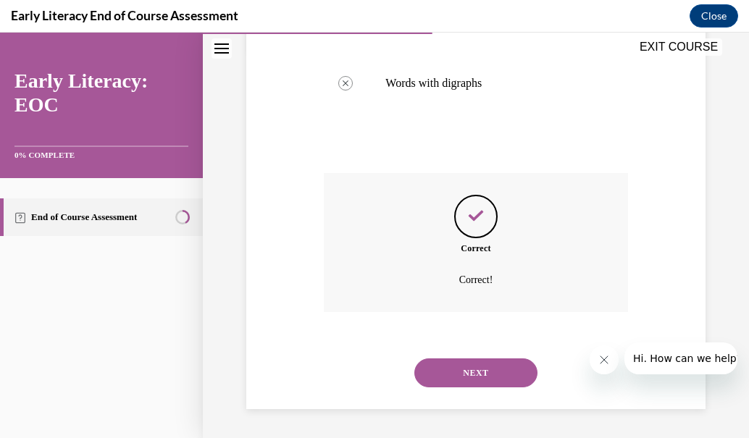
click at [477, 376] on button "NEXT" at bounding box center [475, 373] width 123 height 29
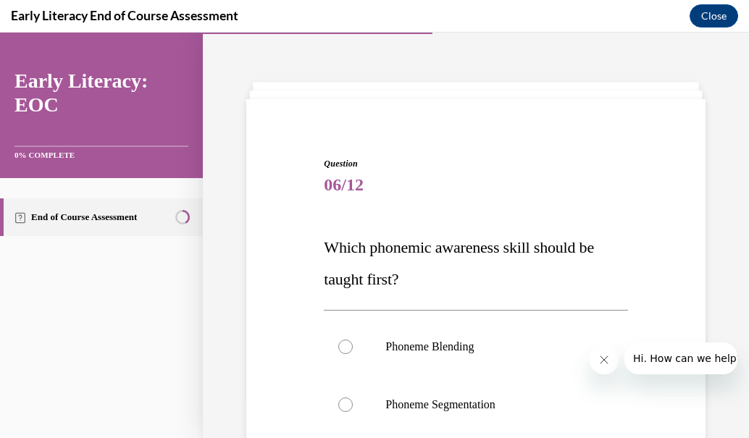
scroll to position [263, 0]
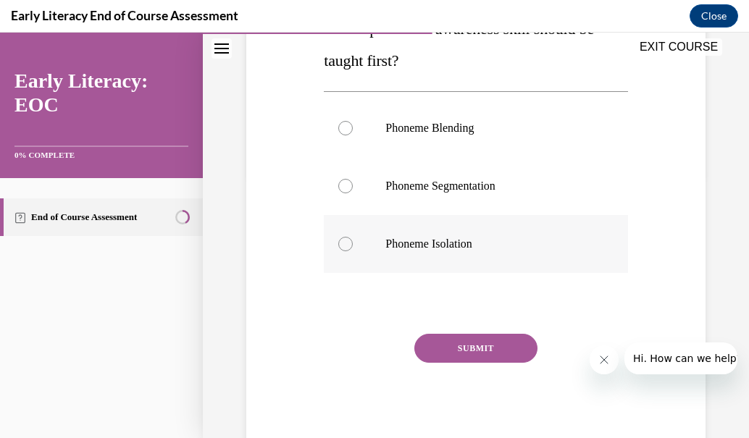
click at [361, 238] on div at bounding box center [476, 244] width 304 height 58
click at [452, 346] on button "SUBMIT" at bounding box center [475, 348] width 123 height 29
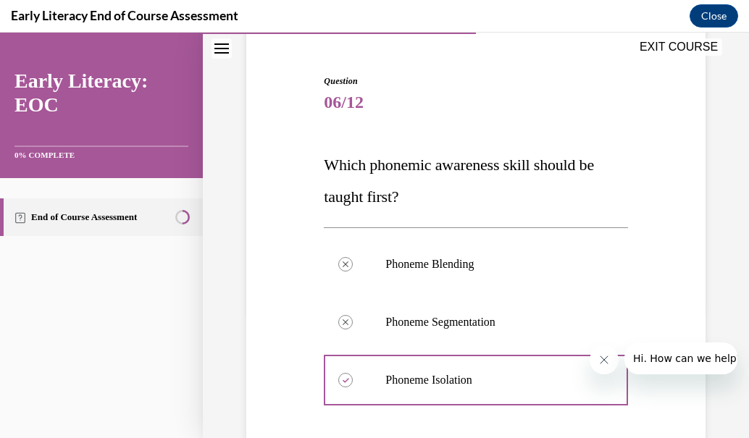
scroll to position [424, 0]
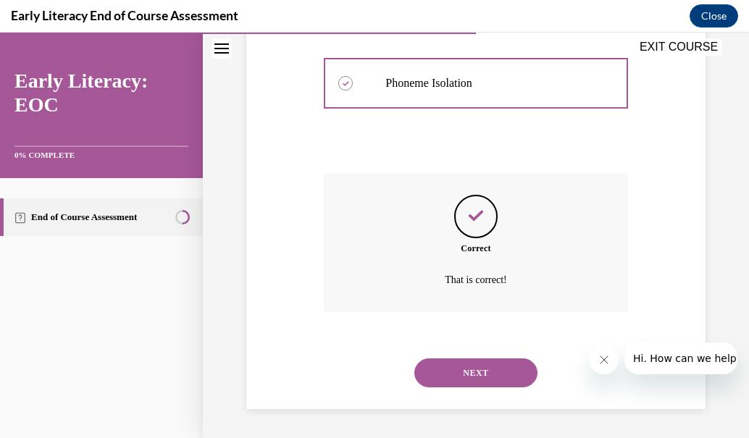
click at [516, 371] on button "NEXT" at bounding box center [475, 373] width 123 height 29
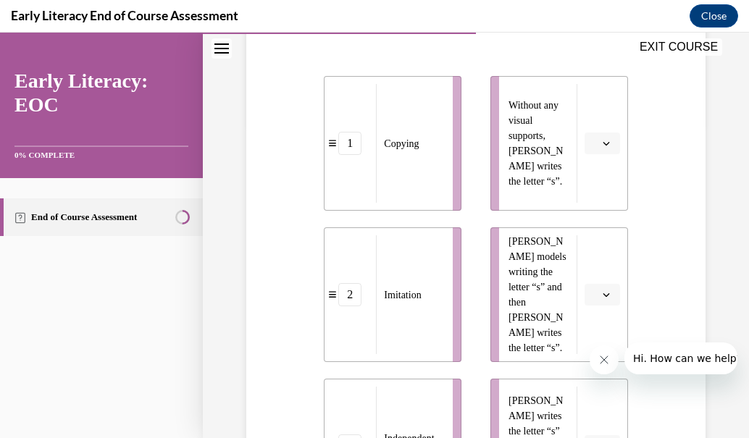
scroll to position [343, 0]
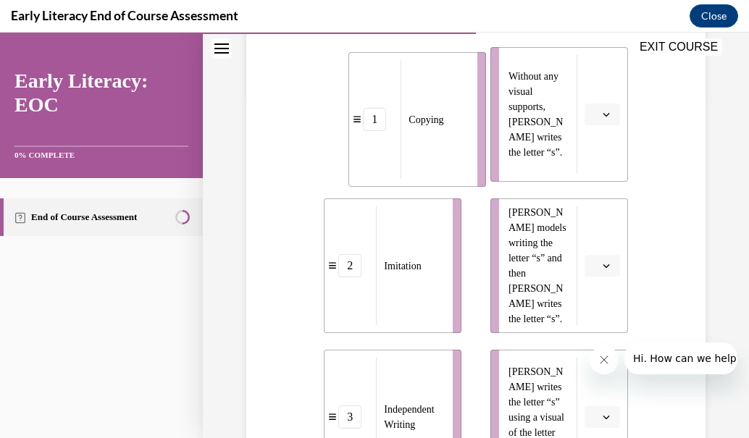
drag, startPoint x: 437, startPoint y: 157, endPoint x: 474, endPoint y: 178, distance: 42.5
click at [474, 178] on li "1 Copying" at bounding box center [418, 119] width 138 height 135
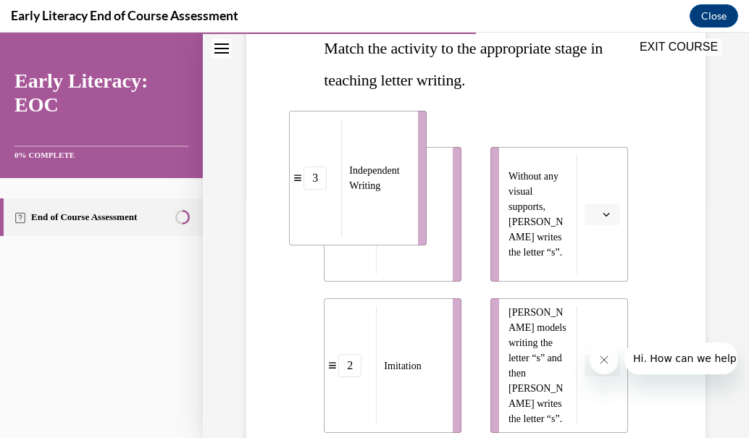
drag, startPoint x: 411, startPoint y: 377, endPoint x: 373, endPoint y: 29, distance: 350.5
click at [373, 33] on html "SKIP TO LESSON EXIT COURSE Early Literacy: EOC 0% COMPLETE End of Course Assess…" at bounding box center [374, 236] width 749 height 406
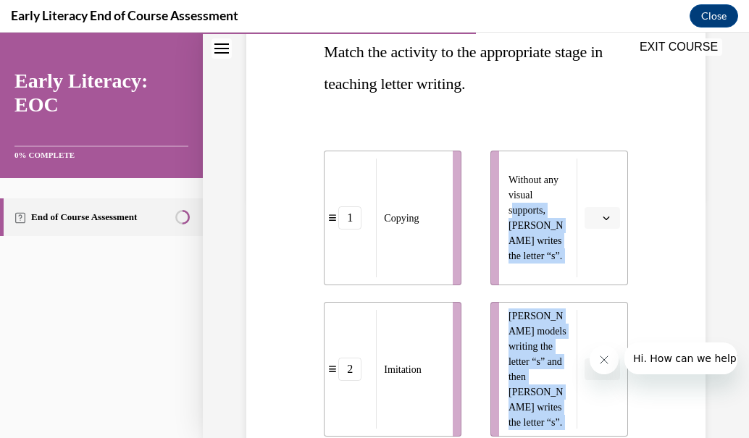
drag, startPoint x: 508, startPoint y: 215, endPoint x: 639, endPoint y: 349, distance: 187.0
click at [639, 349] on div "Question 07/12 Match the activity to the appropriate stage in teaching letter w…" at bounding box center [476, 343] width 467 height 850
click at [603, 220] on icon "button" at bounding box center [606, 219] width 7 height 4
click at [585, 342] on span "3" at bounding box center [587, 338] width 5 height 12
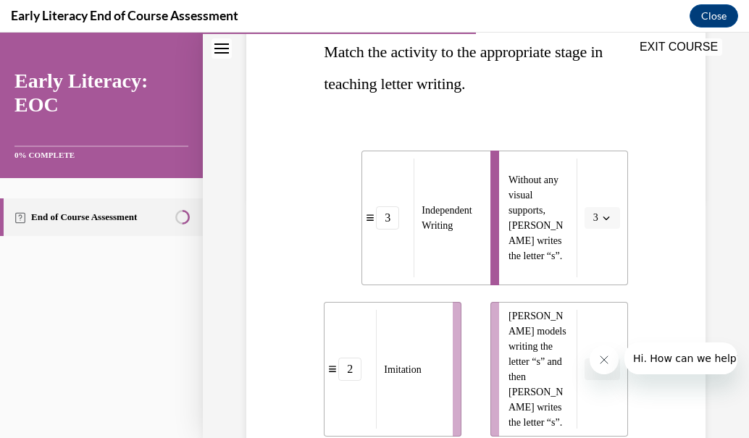
scroll to position [1193, 0]
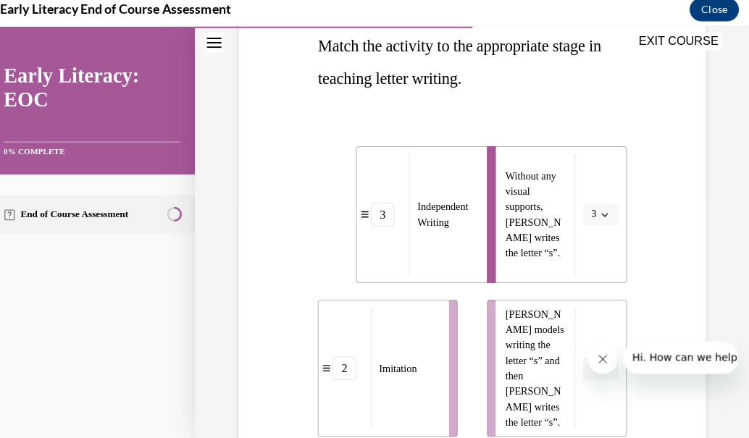
click at [646, 318] on div "Question 07/12 Match the activity to the appropriate stage in teaching letter w…" at bounding box center [465, 337] width 467 height 850
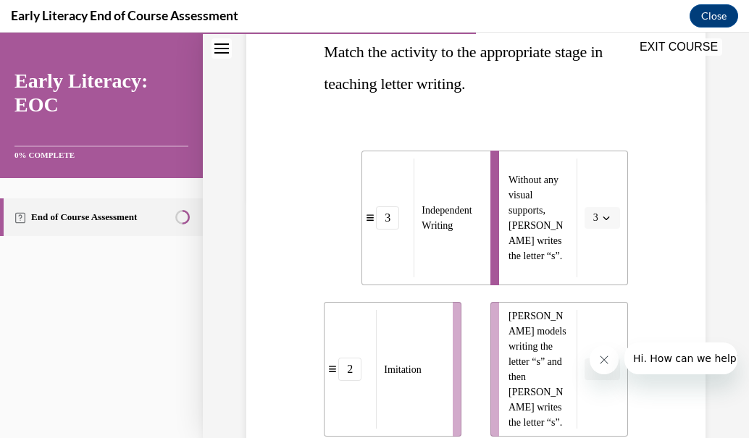
click at [593, 372] on span "Please select an option" at bounding box center [595, 369] width 5 height 14
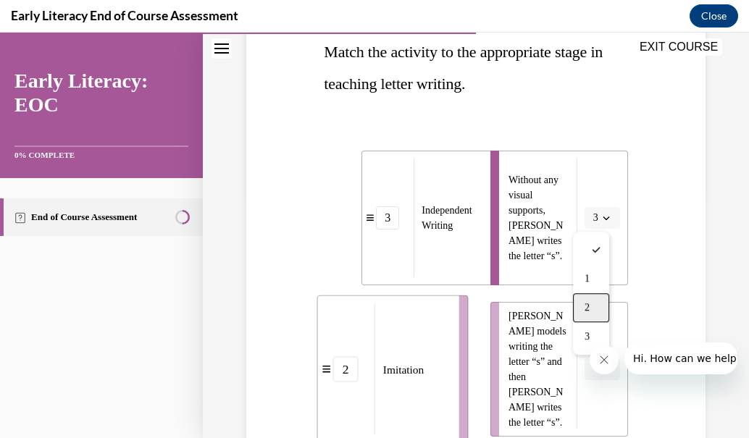
click at [598, 309] on div "2" at bounding box center [591, 307] width 36 height 29
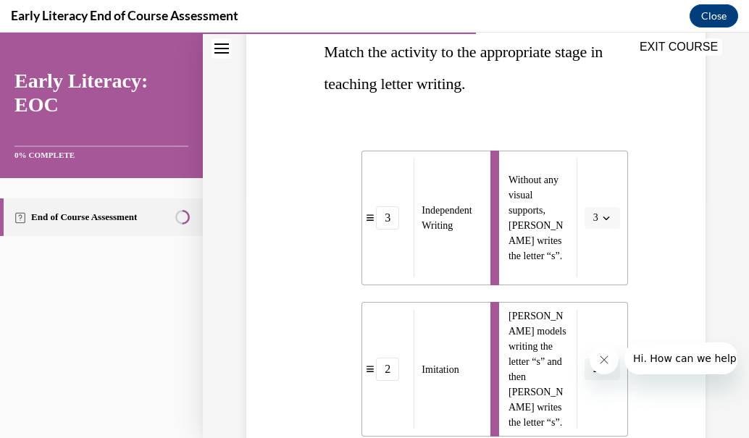
scroll to position [555, 0]
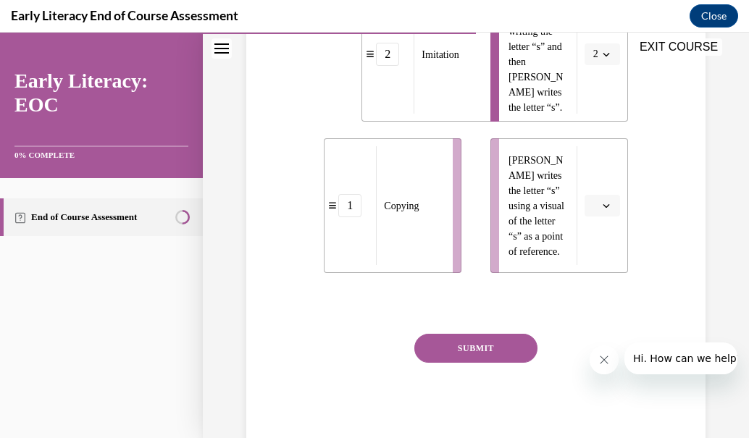
click at [593, 206] on span "Please select an option" at bounding box center [595, 206] width 5 height 14
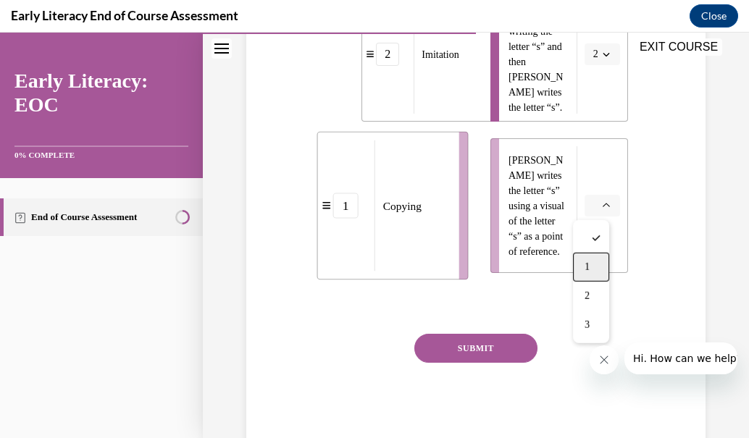
click at [583, 258] on div "1" at bounding box center [591, 267] width 36 height 29
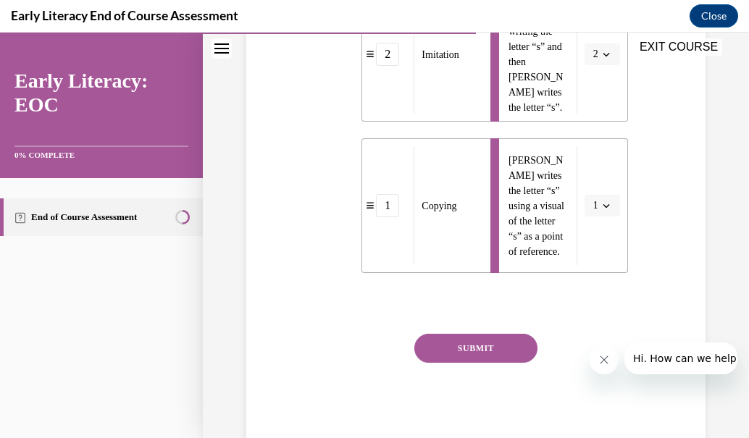
click at [500, 338] on button "SUBMIT" at bounding box center [475, 348] width 123 height 29
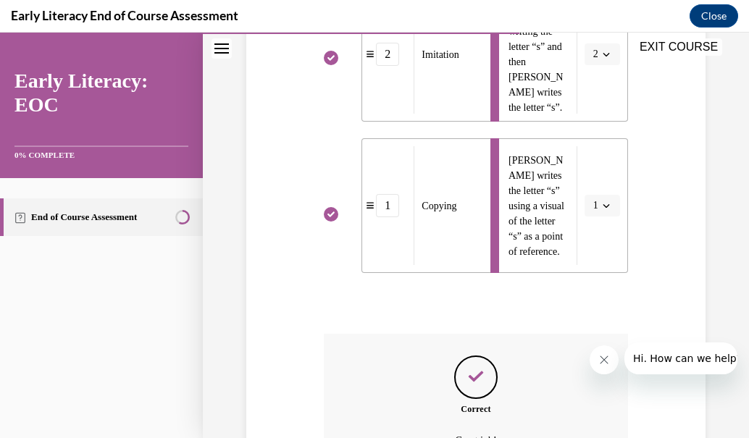
scroll to position [716, 0]
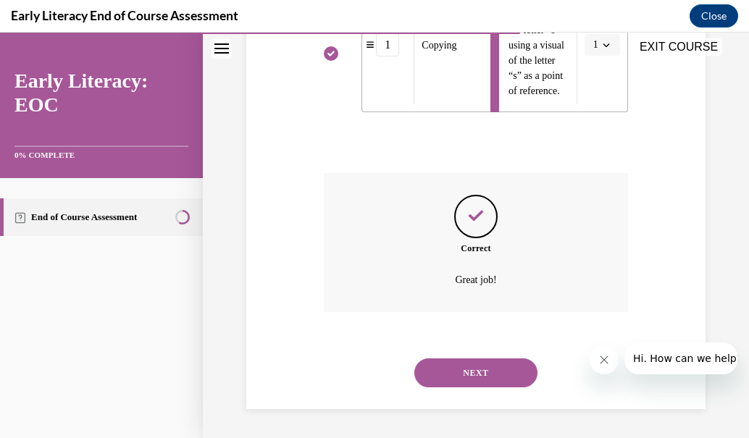
click at [494, 372] on button "NEXT" at bounding box center [475, 373] width 123 height 29
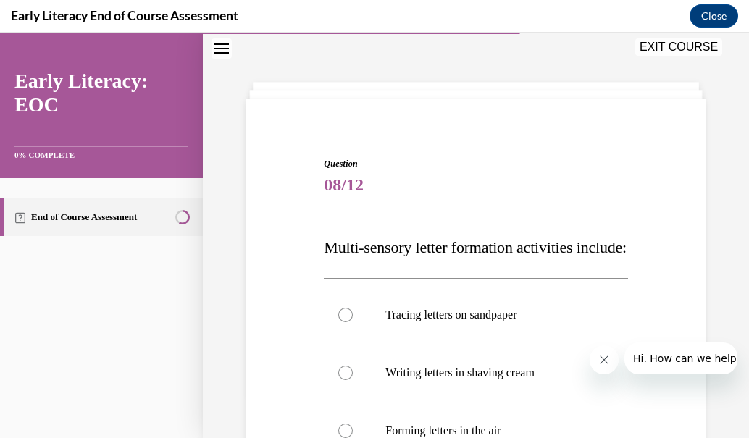
scroll to position [321, 0]
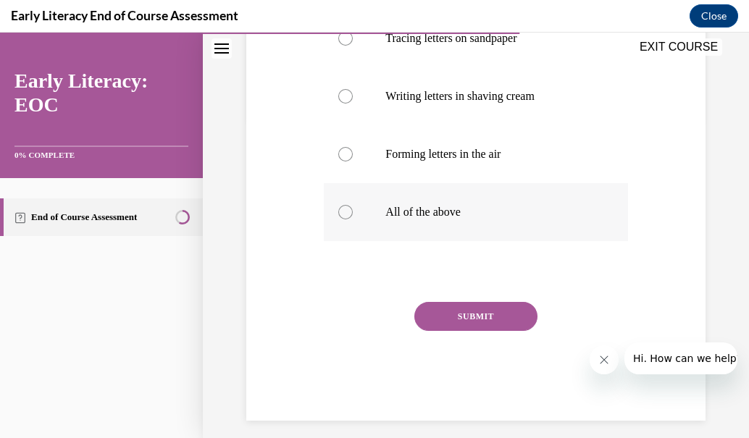
click at [427, 241] on div at bounding box center [476, 212] width 304 height 58
click at [463, 331] on button "SUBMIT" at bounding box center [475, 316] width 123 height 29
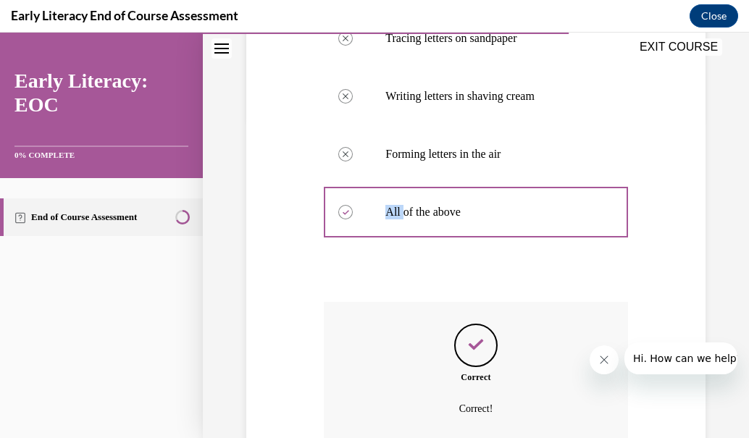
scroll to position [482, 0]
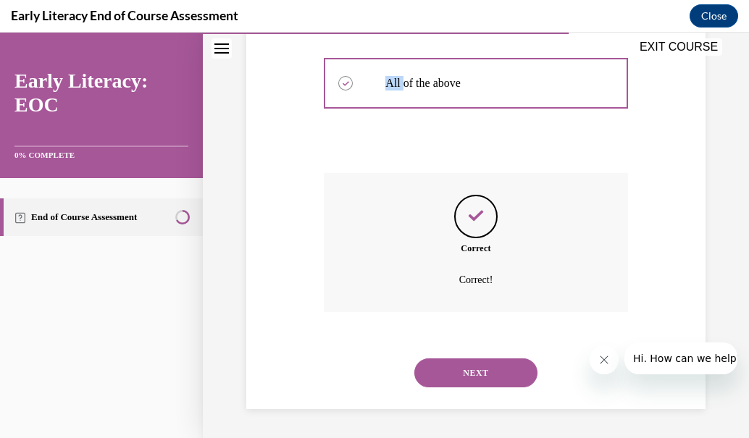
click at [506, 373] on button "NEXT" at bounding box center [475, 373] width 123 height 29
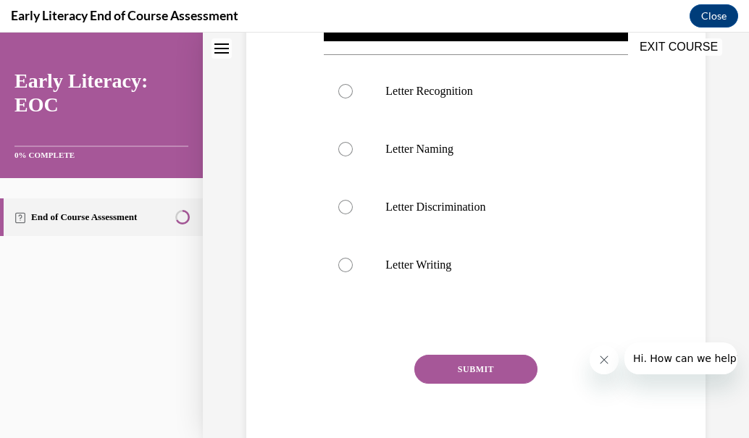
scroll to position [44, 0]
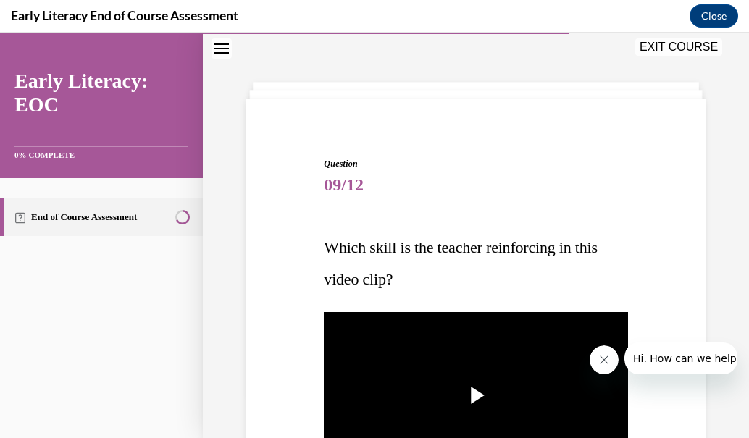
click at [506, 373] on img "Video player" at bounding box center [476, 395] width 304 height 171
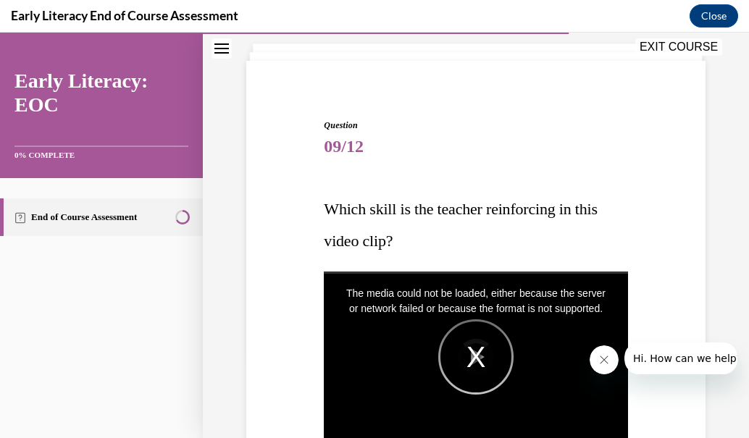
click at [477, 355] on div "The media could not be loaded, either because the server or network failed or b…" at bounding box center [476, 357] width 304 height 171
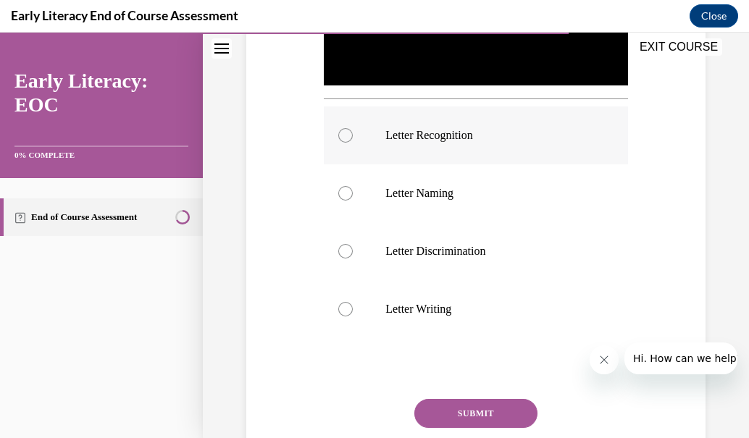
click at [442, 138] on div at bounding box center [476, 136] width 304 height 58
click at [453, 401] on button "SUBMIT" at bounding box center [475, 413] width 123 height 29
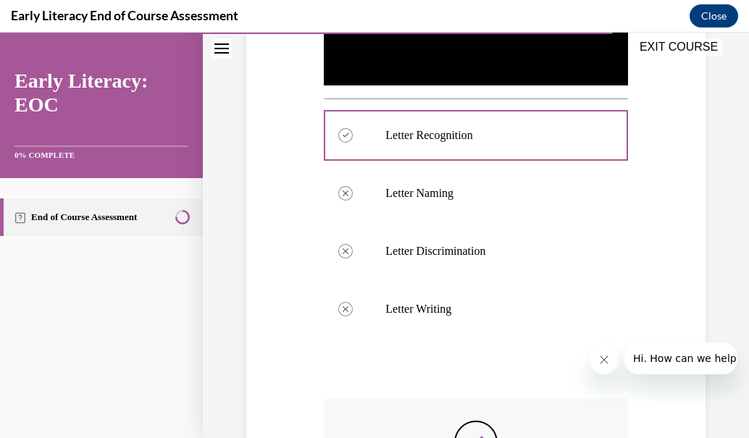
scroll to position [659, 0]
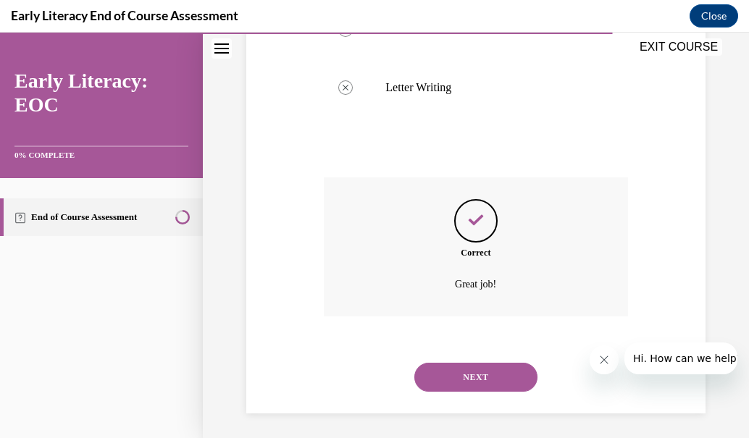
click at [451, 364] on button "NEXT" at bounding box center [475, 377] width 123 height 29
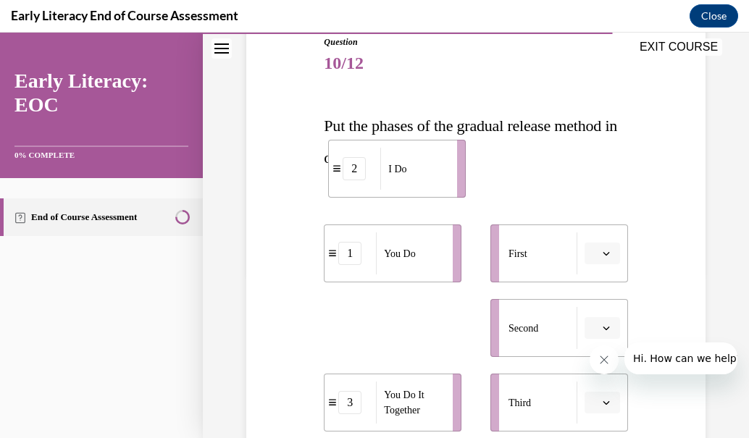
scroll to position [141, 0]
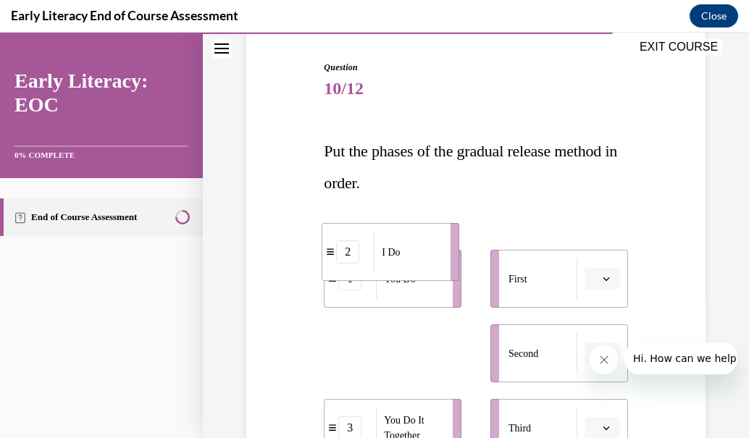
drag, startPoint x: 406, startPoint y: 216, endPoint x: 406, endPoint y: 184, distance: 31.9
click at [406, 184] on div "Question 10/12 Put the phases of the gradual release method in order. 1 You Do …" at bounding box center [476, 386] width 304 height 651
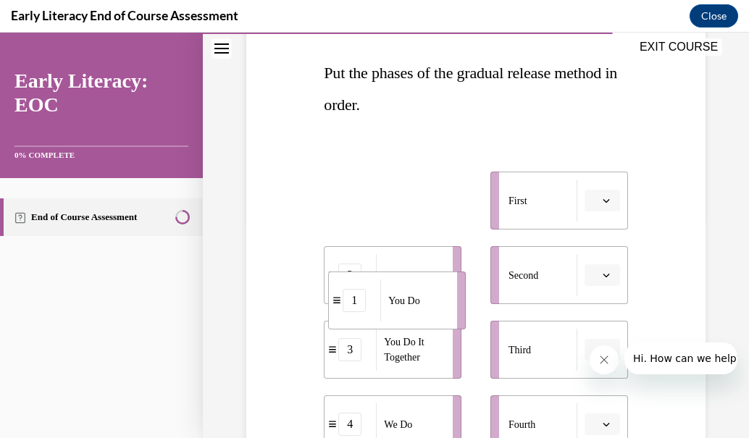
scroll to position [256, 0]
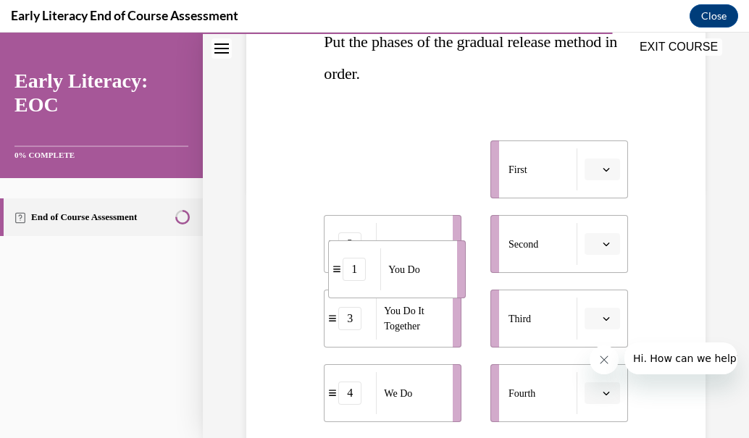
drag, startPoint x: 391, startPoint y: 275, endPoint x: 441, endPoint y: 441, distance: 174.2
click at [441, 438] on html "SKIP TO LESSON EXIT COURSE Early Literacy: EOC 0% COMPLETE End of Course Assess…" at bounding box center [374, 236] width 749 height 406
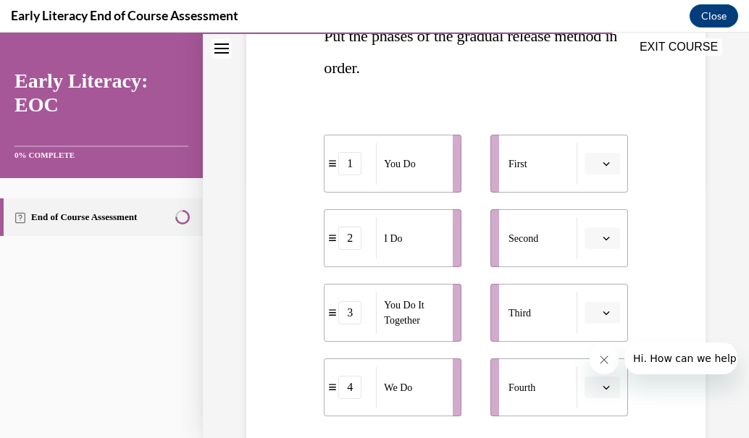
click at [593, 233] on span "Please select an option" at bounding box center [595, 238] width 5 height 14
click at [528, 156] on div "First" at bounding box center [543, 164] width 69 height 42
drag, startPoint x: 528, startPoint y: 156, endPoint x: 539, endPoint y: 232, distance: 76.9
click at [539, 232] on ul "First Second Third Fourth" at bounding box center [552, 276] width 152 height 282
click at [602, 172] on button "button" at bounding box center [603, 164] width 36 height 22
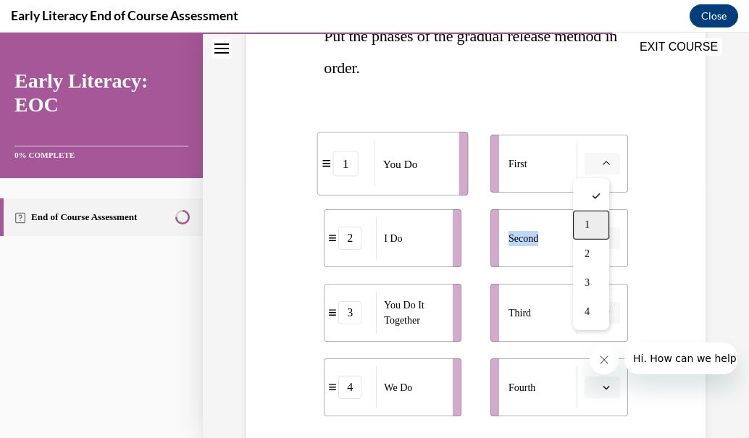
click at [597, 213] on div "1" at bounding box center [591, 225] width 36 height 29
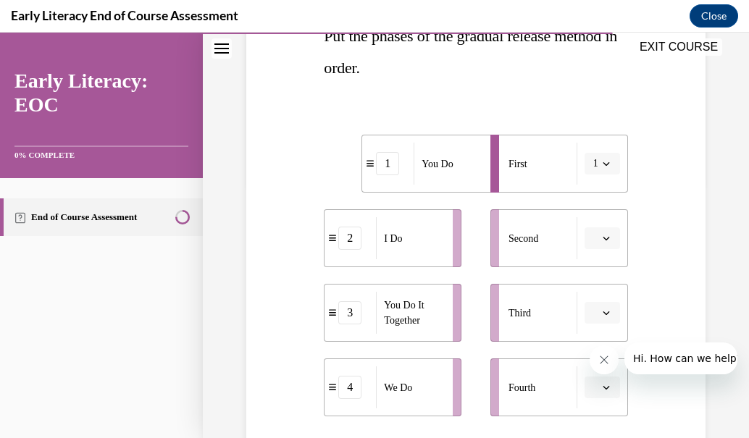
click at [603, 235] on icon "button" at bounding box center [606, 238] width 7 height 7
click at [598, 320] on div "2" at bounding box center [591, 328] width 36 height 29
click at [603, 314] on icon "button" at bounding box center [606, 312] width 7 height 7
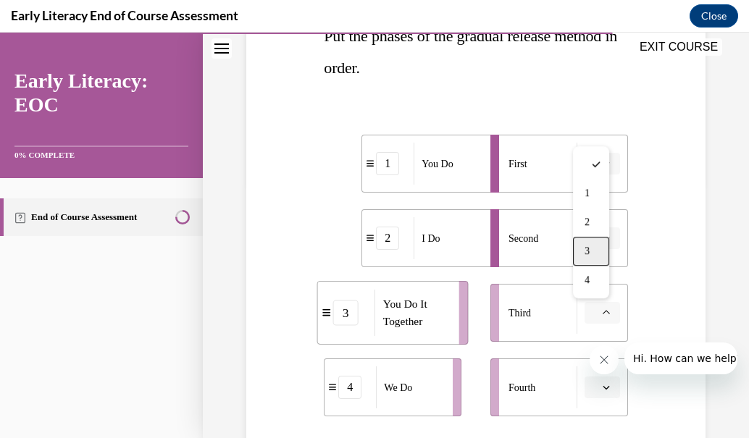
click at [597, 262] on div "3" at bounding box center [591, 251] width 36 height 29
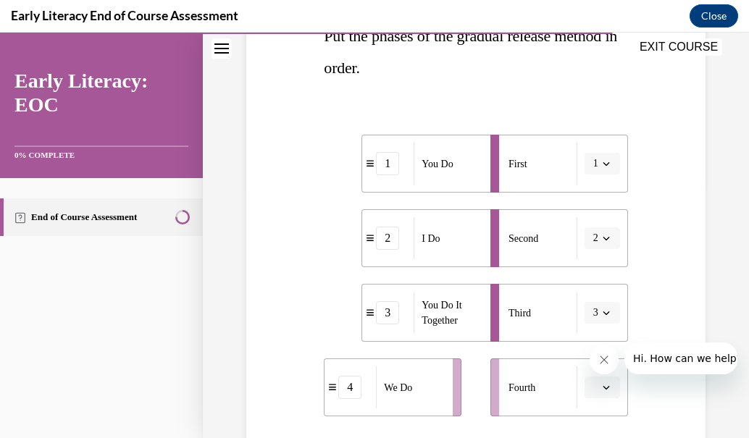
click at [603, 392] on button "button" at bounding box center [603, 388] width 36 height 22
click at [580, 350] on div "4" at bounding box center [591, 355] width 36 height 29
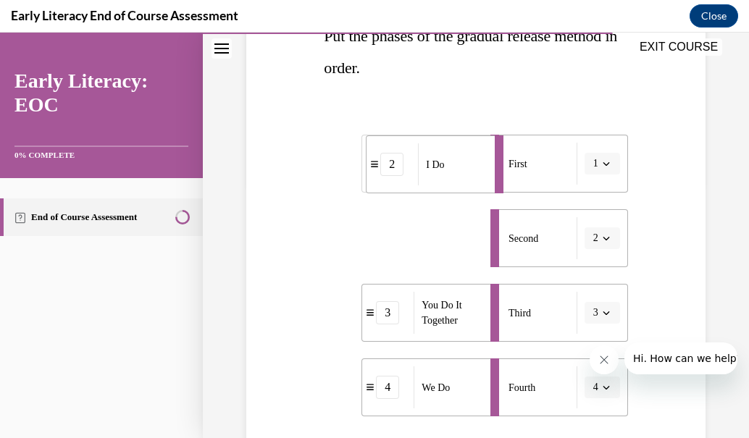
drag, startPoint x: 448, startPoint y: 256, endPoint x: 455, endPoint y: 114, distance: 142.2
click at [455, 114] on div "1 You Do 2 I Do 3 You Do It Together 4 We Do First 1 Second 2 Third 3 Fourth 4" at bounding box center [476, 261] width 304 height 311
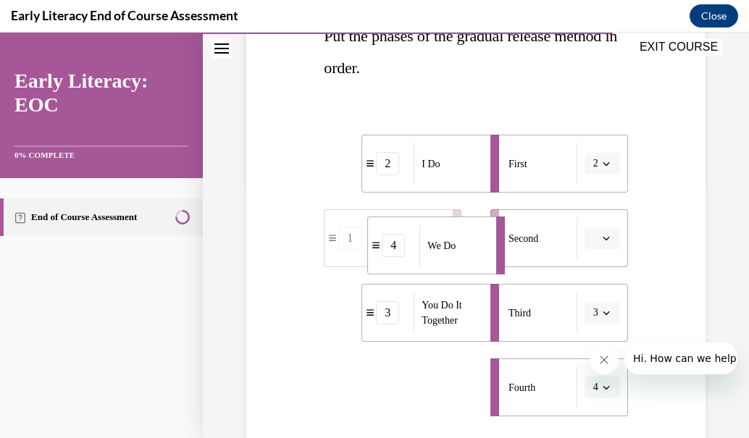
drag, startPoint x: 433, startPoint y: 394, endPoint x: 437, endPoint y: 185, distance: 208.7
click at [437, 185] on ul "2 I Do 1 You Do 3 You Do It Together 4 We Do" at bounding box center [400, 276] width 152 height 282
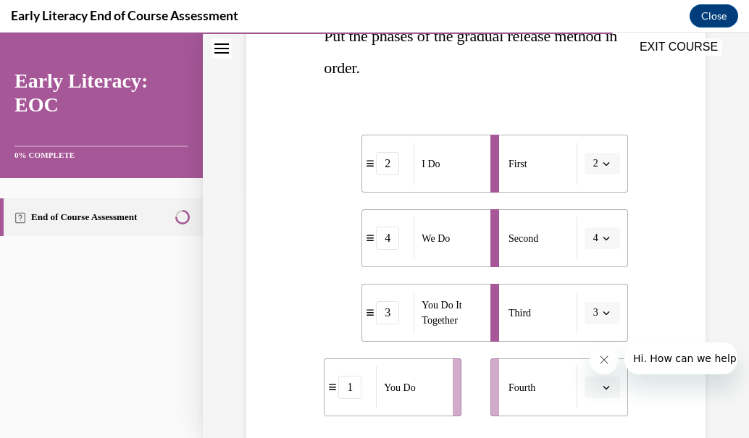
click at [603, 388] on icon "button" at bounding box center [606, 387] width 7 height 7
click at [585, 356] on span "4" at bounding box center [587, 355] width 5 height 12
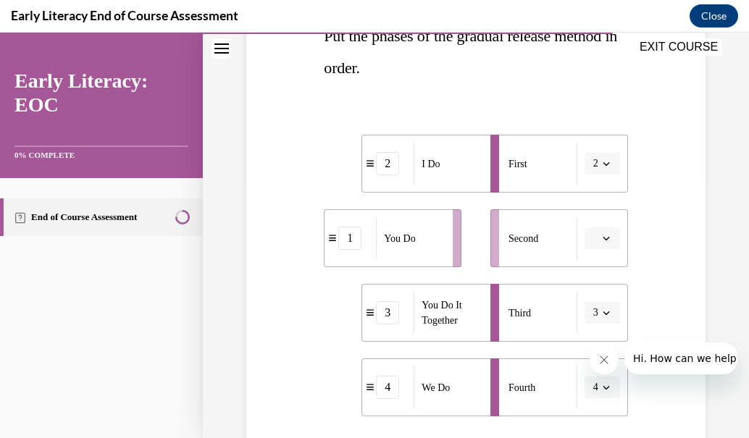
click at [589, 243] on button "button" at bounding box center [603, 239] width 36 height 22
click at [591, 293] on div "1" at bounding box center [591, 299] width 36 height 29
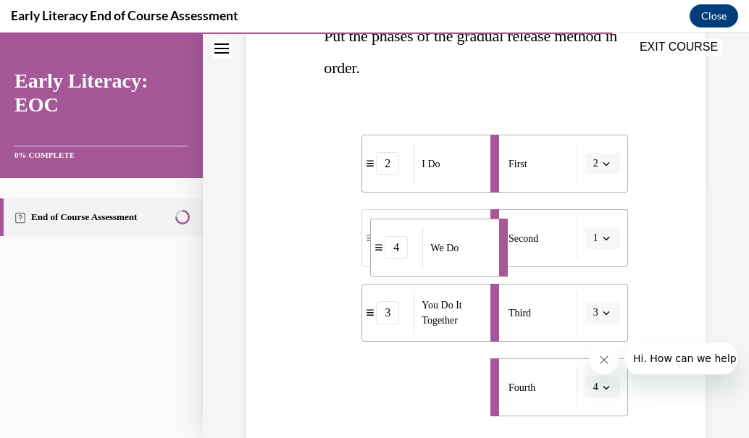
drag, startPoint x: 440, startPoint y: 393, endPoint x: 451, endPoint y: 114, distance: 279.2
click at [451, 114] on div "2 I Do 1 You Do 3 You Do It Together 4 We Do First 2 Second 1 Third 3 Fourth 4" at bounding box center [476, 261] width 304 height 311
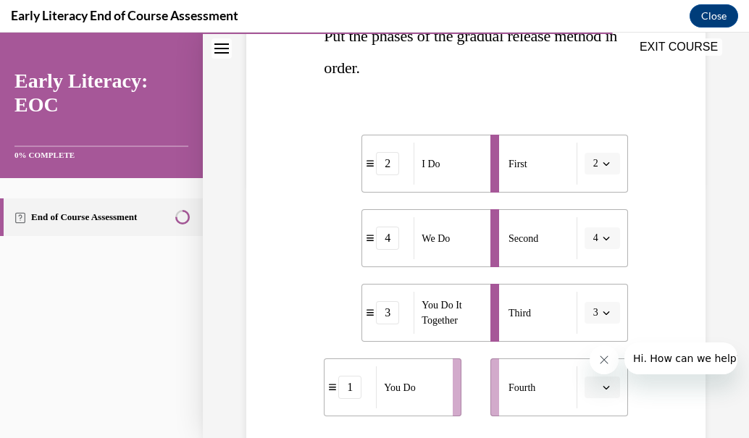
click at [601, 391] on span "button" at bounding box center [606, 388] width 10 height 10
click at [602, 270] on div "1" at bounding box center [591, 268] width 36 height 29
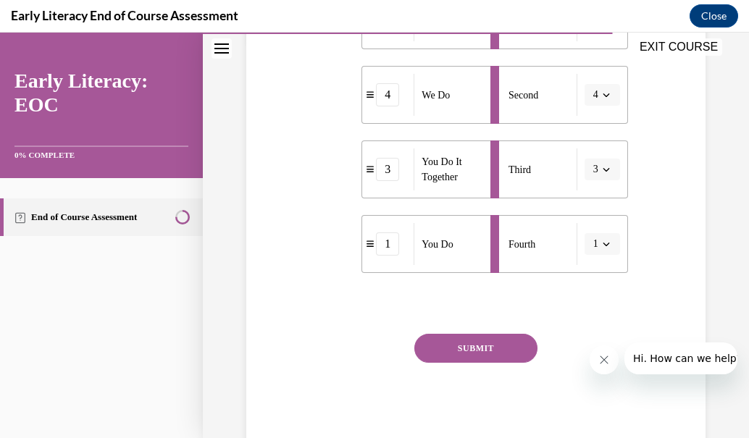
click at [480, 354] on button "SUBMIT" at bounding box center [475, 348] width 123 height 29
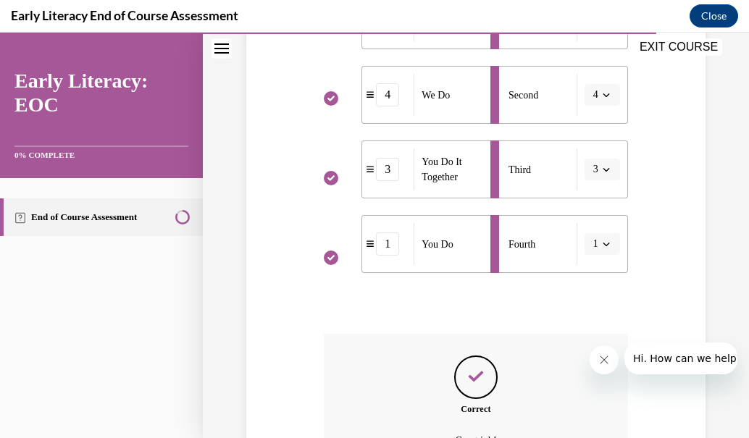
scroll to position [560, 0]
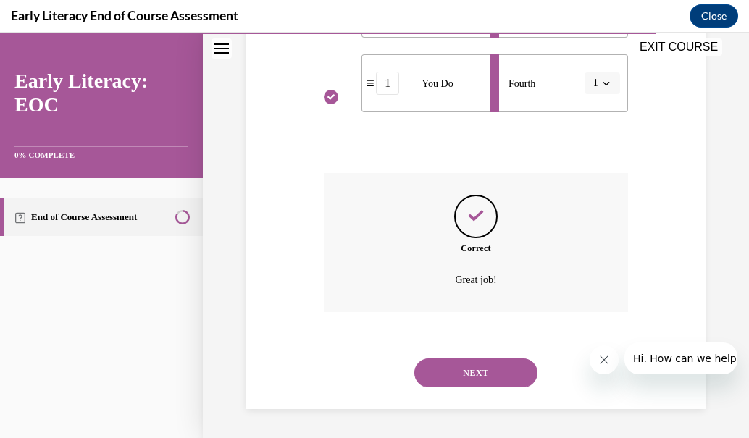
click at [509, 366] on button "NEXT" at bounding box center [475, 373] width 123 height 29
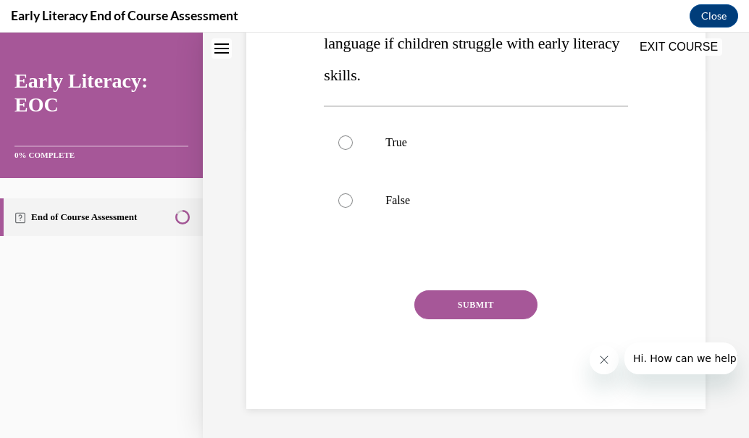
scroll to position [44, 0]
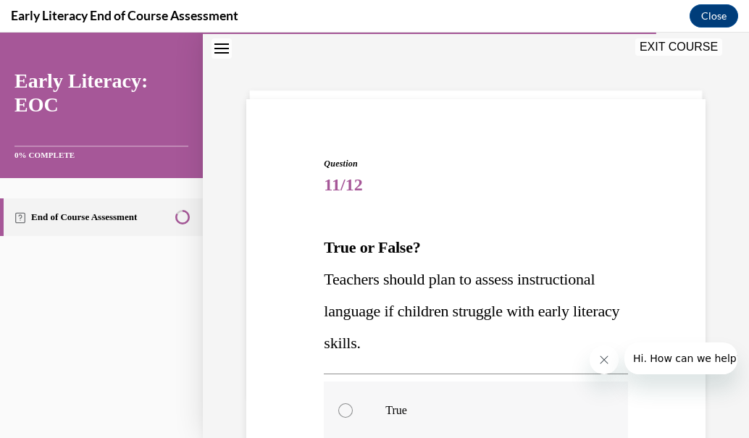
click at [412, 412] on p "True" at bounding box center [488, 411] width 206 height 14
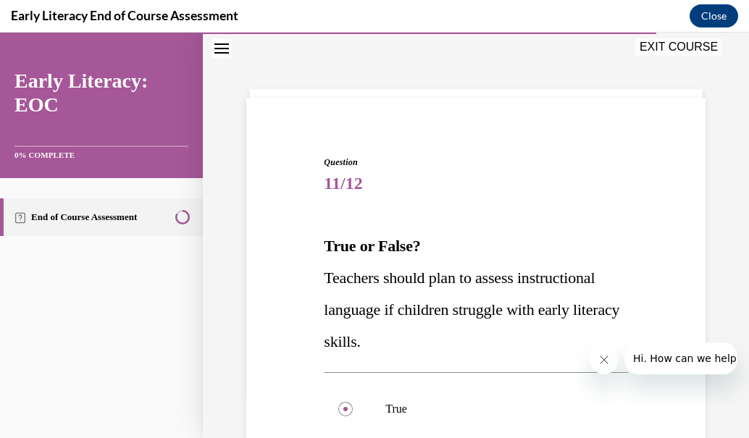
scroll to position [269, 0]
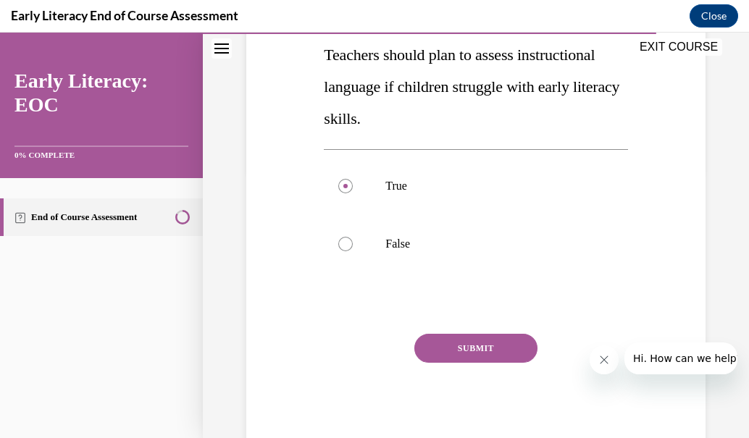
click at [501, 349] on button "SUBMIT" at bounding box center [475, 348] width 123 height 29
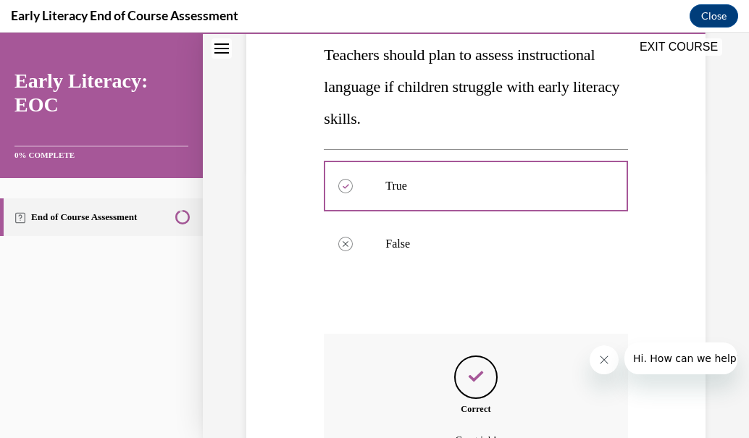
scroll to position [430, 0]
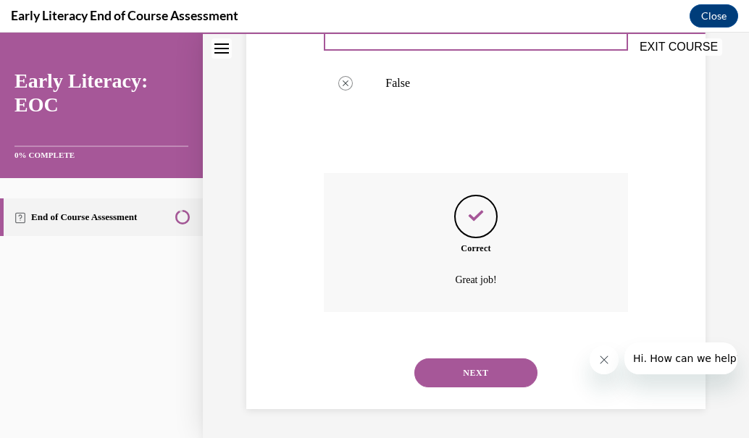
click at [485, 376] on button "NEXT" at bounding box center [475, 373] width 123 height 29
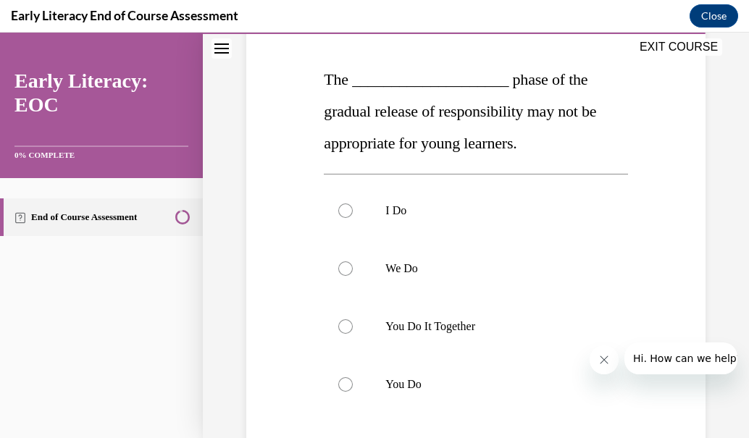
scroll to position [222, 0]
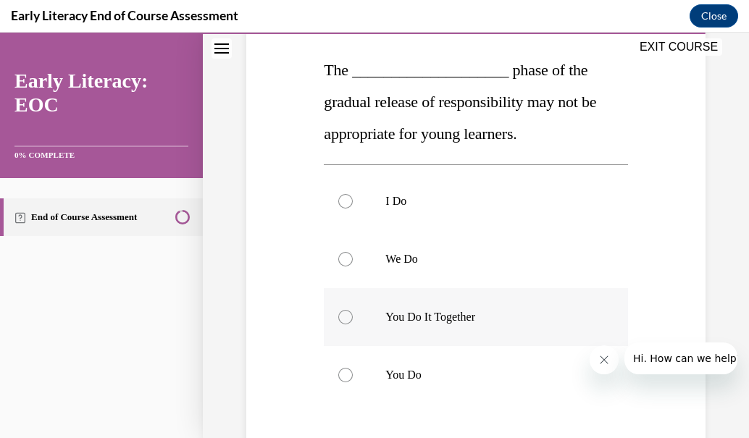
click at [380, 321] on div at bounding box center [476, 317] width 304 height 58
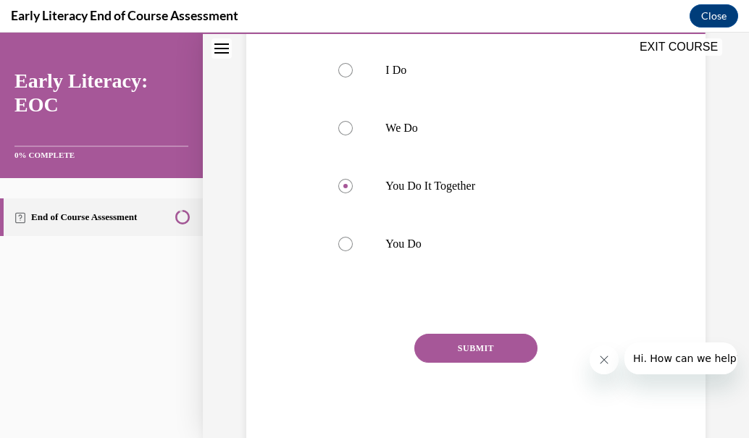
click at [483, 349] on button "SUBMIT" at bounding box center [475, 348] width 123 height 29
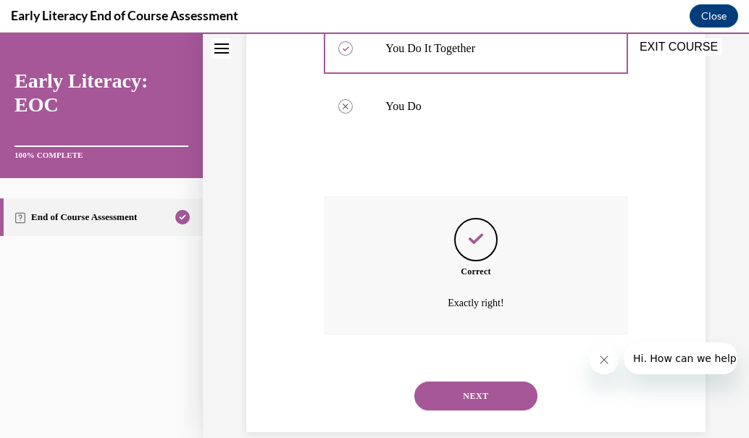
scroll to position [495, 0]
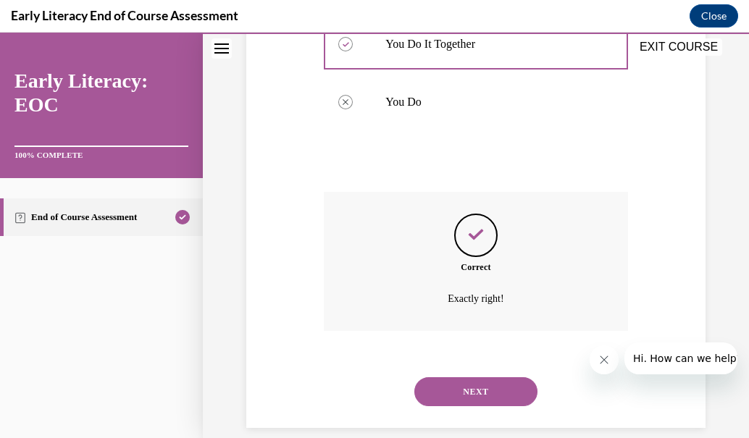
click at [495, 393] on button "NEXT" at bounding box center [475, 391] width 123 height 29
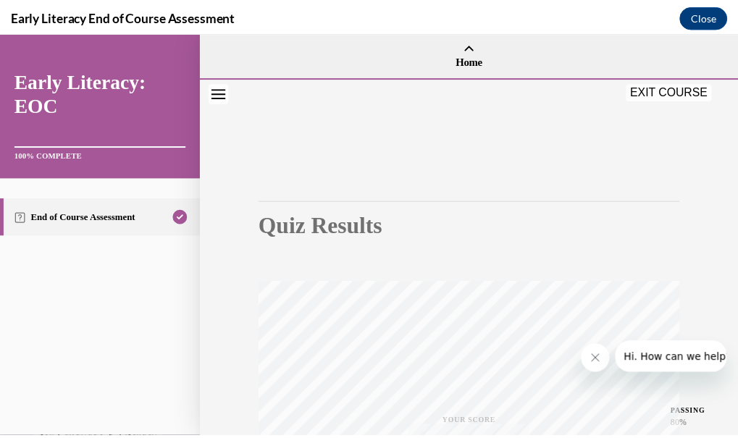
scroll to position [337, 0]
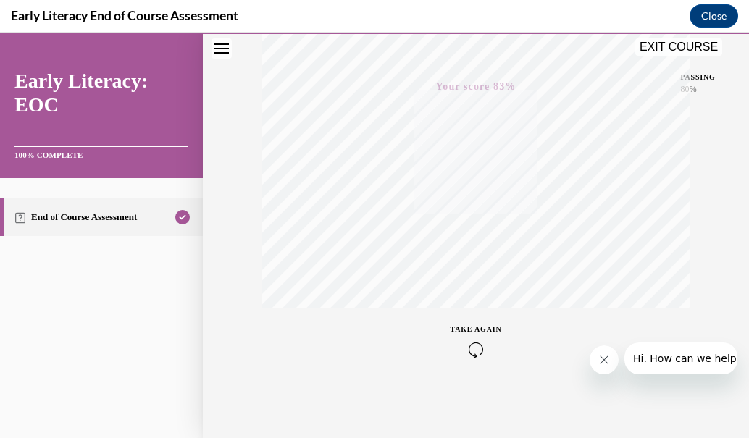
click at [665, 46] on button "EXIT COURSE" at bounding box center [678, 46] width 87 height 17
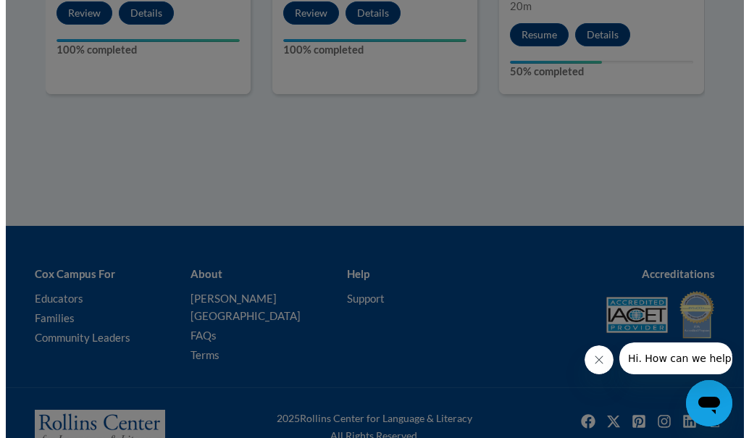
scroll to position [806, 0]
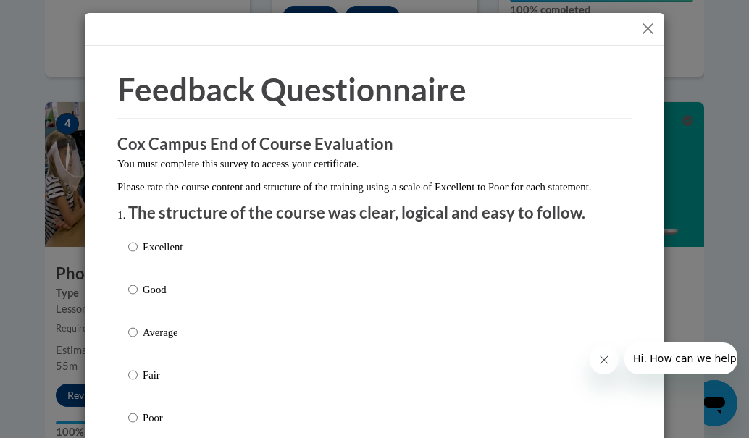
click at [135, 255] on label "Excellent" at bounding box center [155, 258] width 54 height 39
click at [135, 255] on input "Excellent" at bounding box center [132, 247] width 9 height 16
radio input "true"
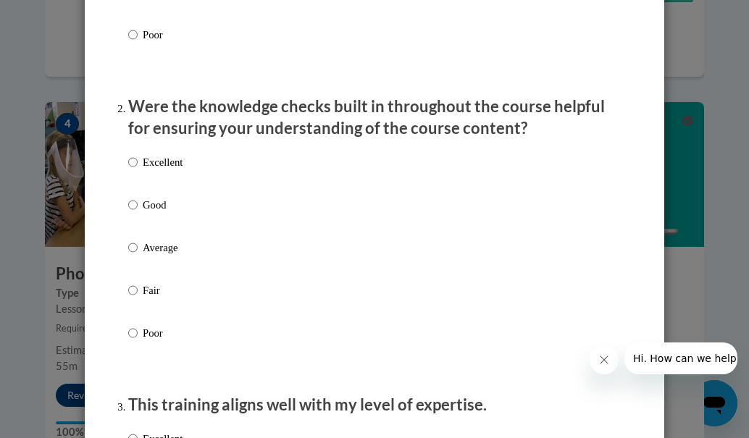
scroll to position [767, 0]
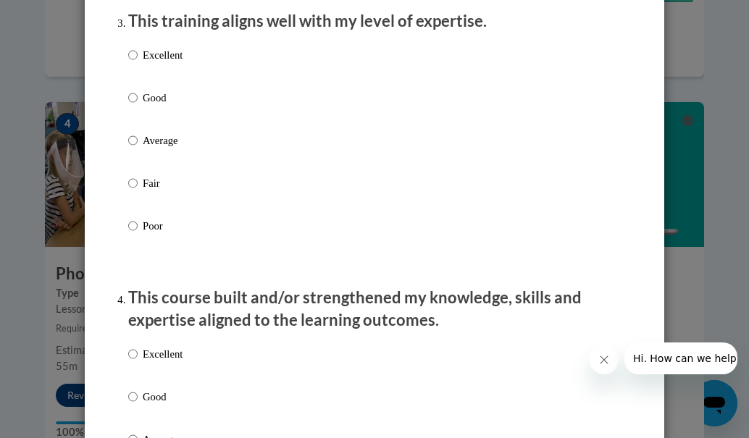
click at [143, 63] on p "Excellent" at bounding box center [163, 55] width 40 height 16
click at [138, 63] on input "Excellent" at bounding box center [132, 55] width 9 height 16
radio input "true"
click at [148, 362] on p "Excellent" at bounding box center [163, 354] width 40 height 16
click at [138, 362] on input "Excellent" at bounding box center [132, 354] width 9 height 16
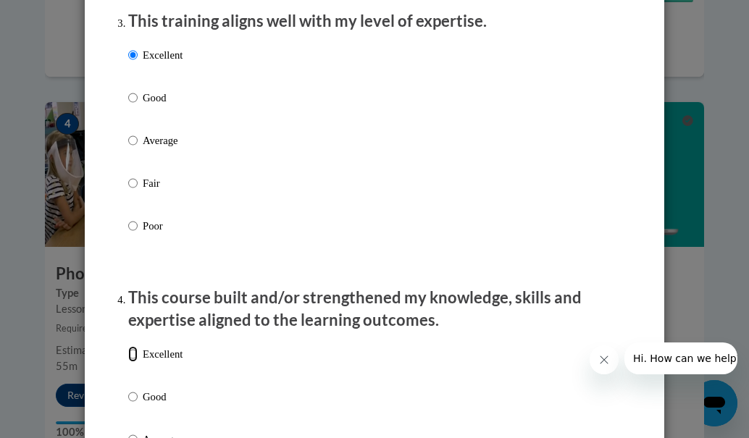
radio input "true"
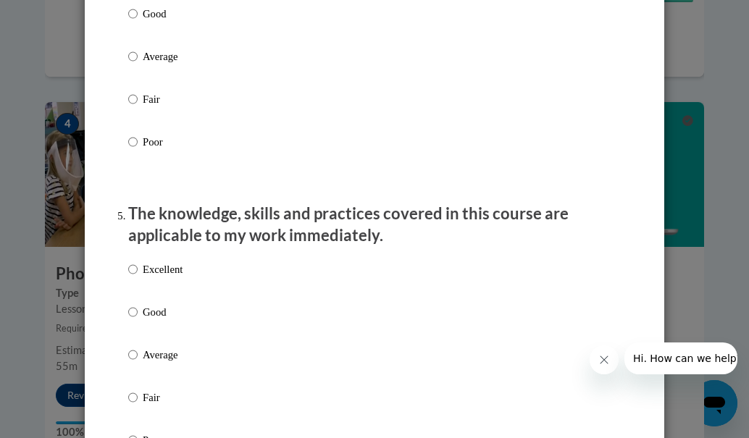
click at [164, 278] on p "Excellent" at bounding box center [163, 270] width 40 height 16
click at [138, 278] on input "Excellent" at bounding box center [132, 270] width 9 height 16
radio input "true"
click at [167, 22] on p "Good" at bounding box center [163, 14] width 40 height 16
click at [138, 22] on input "Good" at bounding box center [132, 14] width 9 height 16
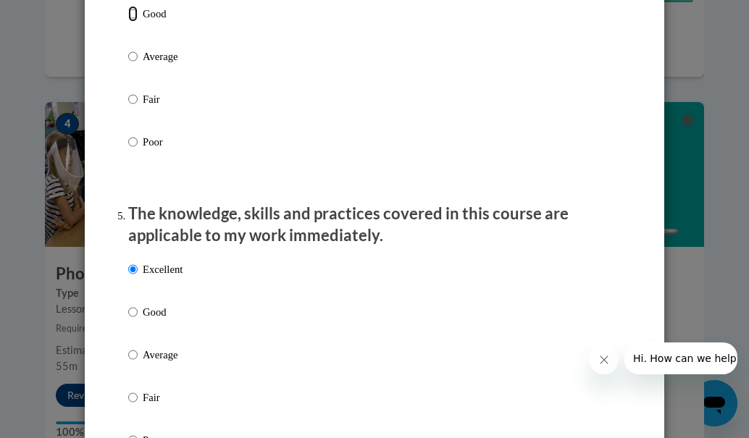
radio input "true"
click at [128, 49] on input "Average" at bounding box center [132, 57] width 9 height 16
radio input "true"
click at [128, 91] on input "Fair" at bounding box center [132, 99] width 9 height 16
radio input "true"
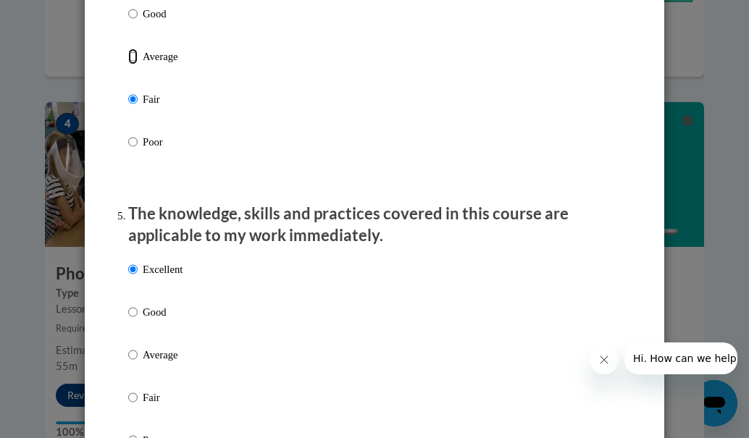
click at [128, 49] on input "Average" at bounding box center [132, 57] width 9 height 16
radio input "true"
click at [128, 6] on input "Good" at bounding box center [132, 14] width 9 height 16
radio input "true"
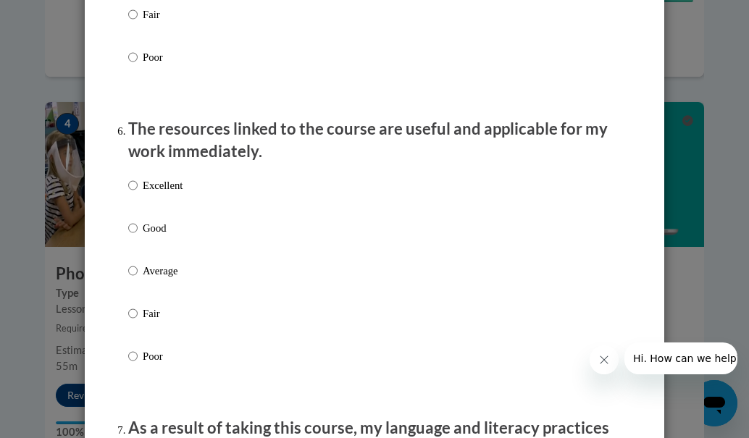
click at [159, 193] on p "Excellent" at bounding box center [163, 186] width 40 height 16
click at [138, 193] on input "Excellent" at bounding box center [132, 186] width 9 height 16
radio input "true"
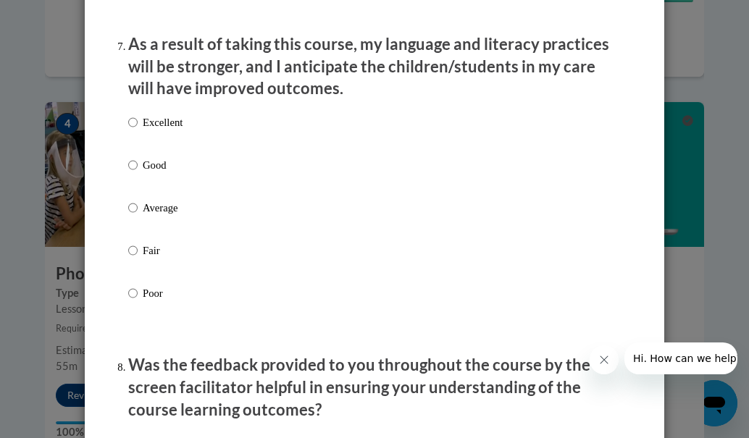
click at [220, 128] on div "Excellent Good Average Fair Poor" at bounding box center [374, 225] width 493 height 236
click at [143, 130] on p "Excellent" at bounding box center [163, 122] width 40 height 16
click at [138, 130] on input "Excellent" at bounding box center [132, 122] width 9 height 16
radio input "true"
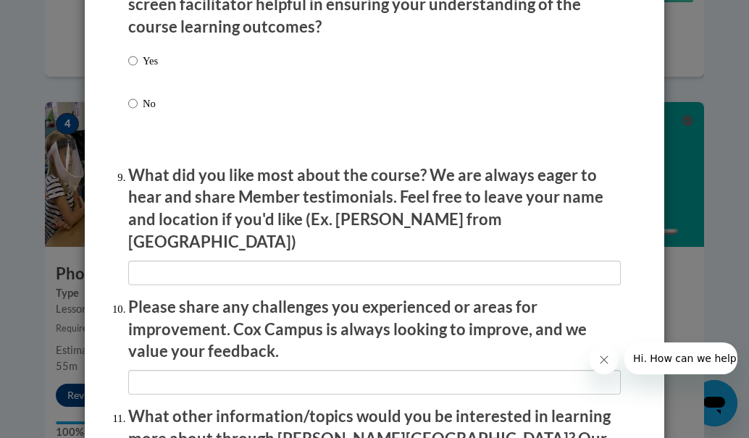
click at [135, 66] on label "Yes" at bounding box center [143, 72] width 30 height 39
click at [135, 66] on input "Yes" at bounding box center [132, 61] width 9 height 16
radio input "true"
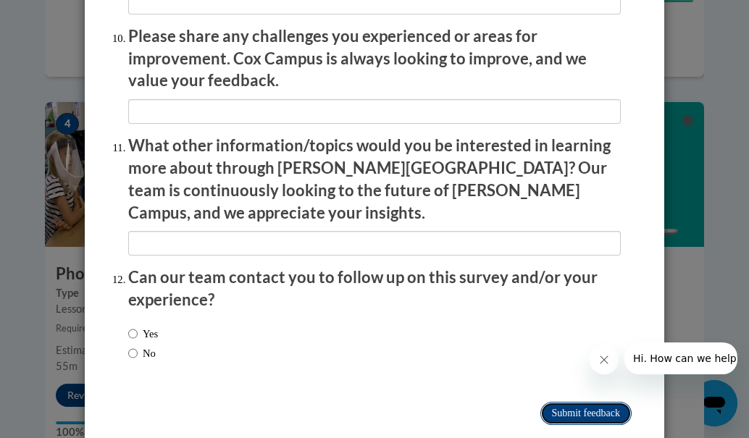
click at [574, 402] on input "Submit feedback" at bounding box center [586, 413] width 91 height 23
